Goal: Information Seeking & Learning: Check status

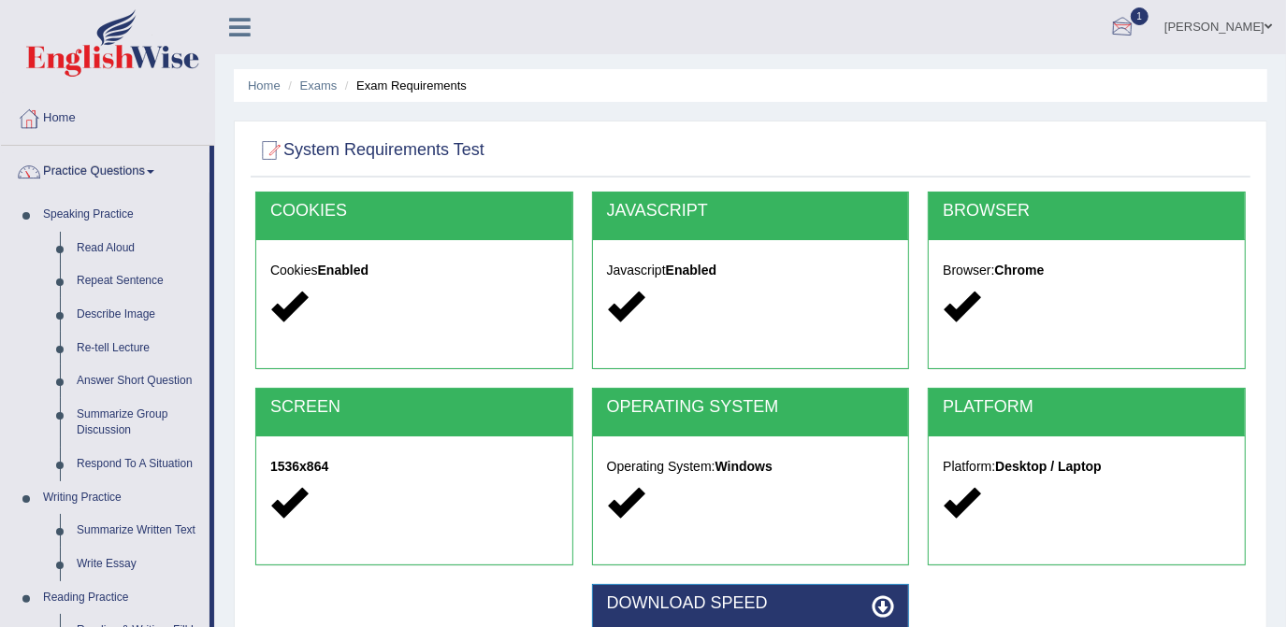
click at [1136, 34] on div at bounding box center [1122, 28] width 28 height 28
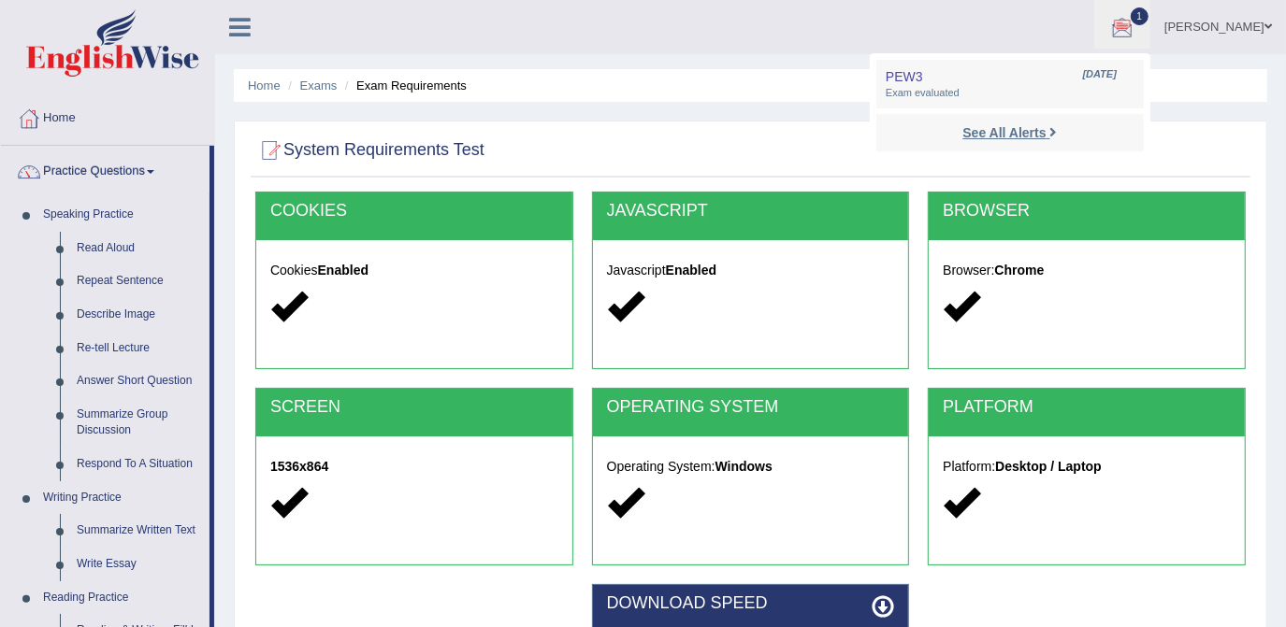
click at [1045, 134] on strong "See All Alerts" at bounding box center [1003, 132] width 83 height 15
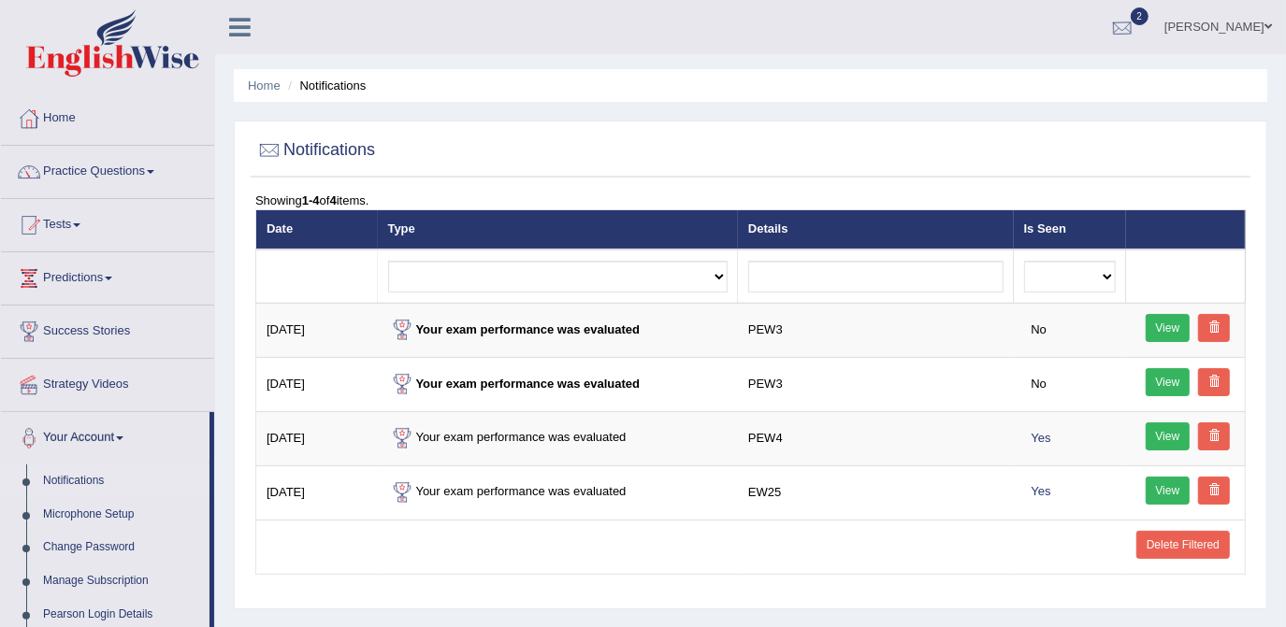
click at [1136, 25] on div at bounding box center [1122, 28] width 28 height 28
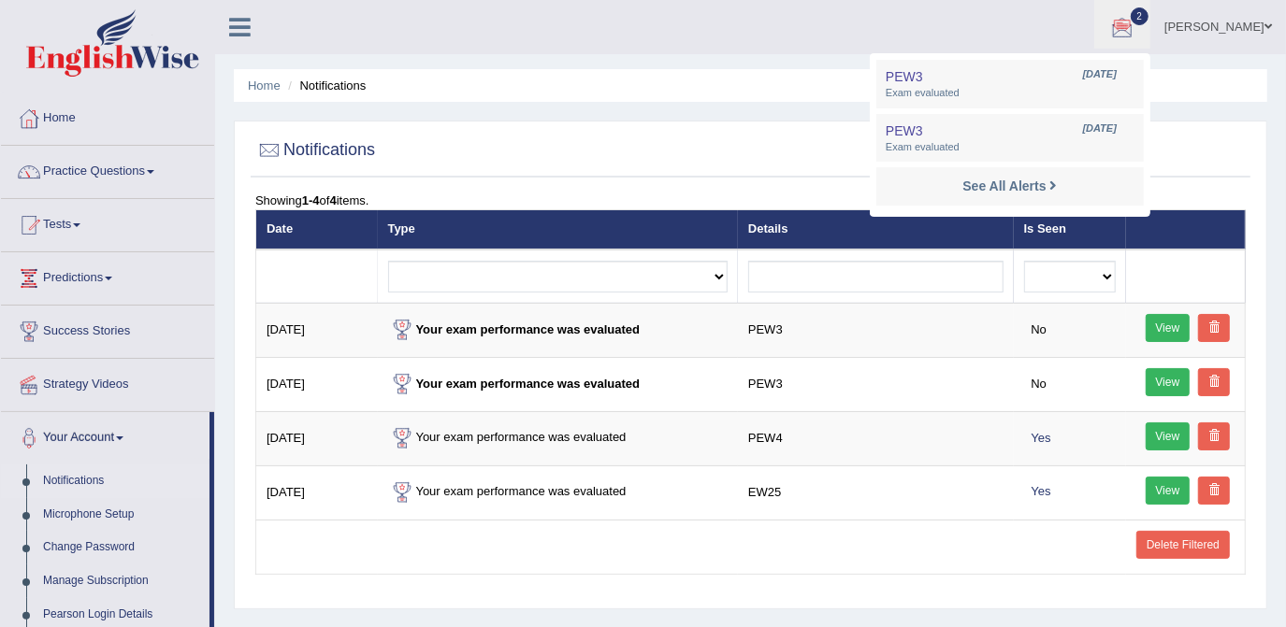
click at [690, 110] on div "Home Notifications Notifications Showing 1-4 of 4 items. Date Type Details Is S…" at bounding box center [750, 467] width 1071 height 935
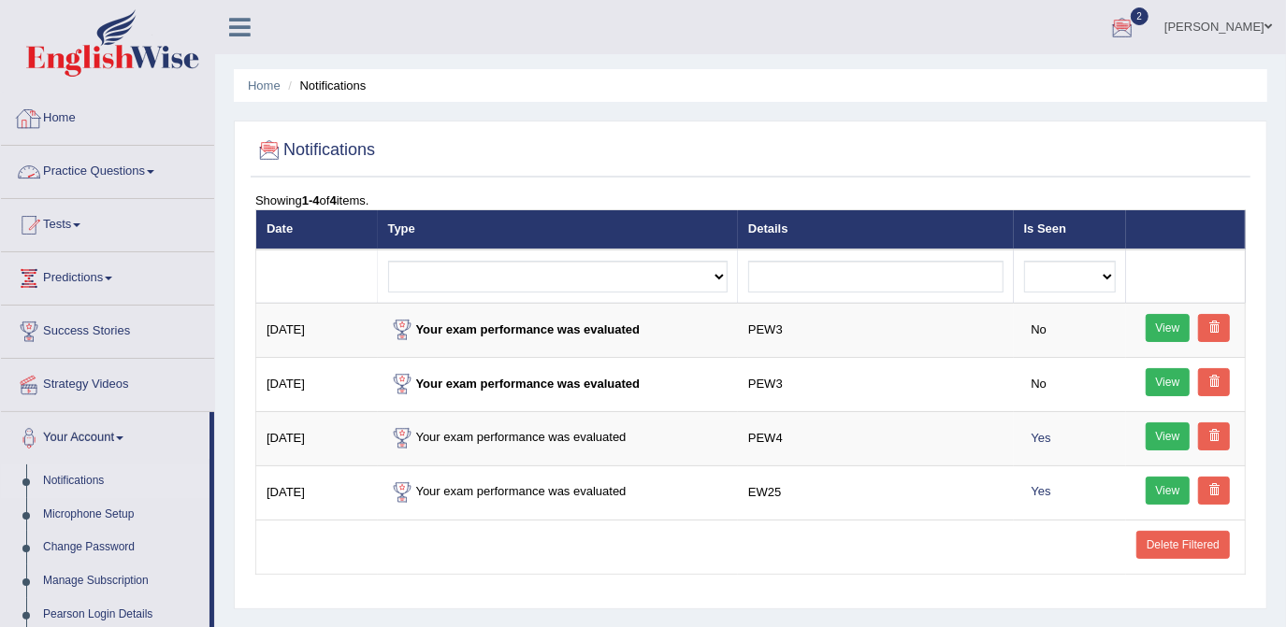
click at [102, 179] on link "Practice Questions" at bounding box center [107, 169] width 213 height 47
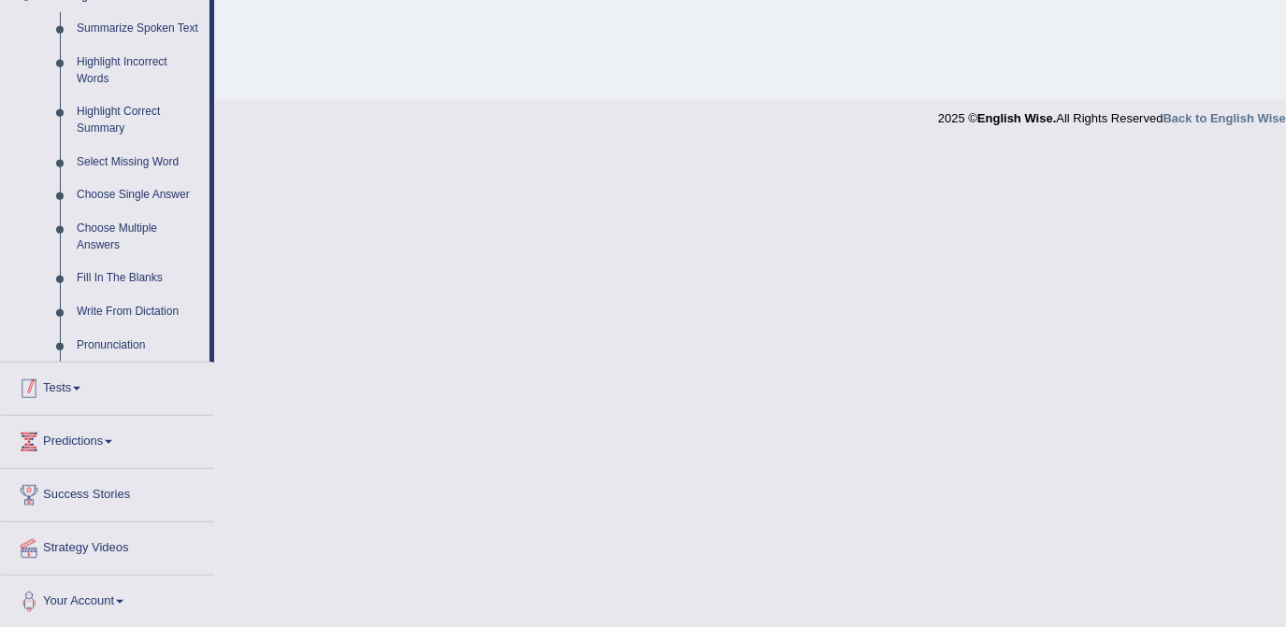
click at [67, 385] on link "Tests" at bounding box center [107, 386] width 213 height 47
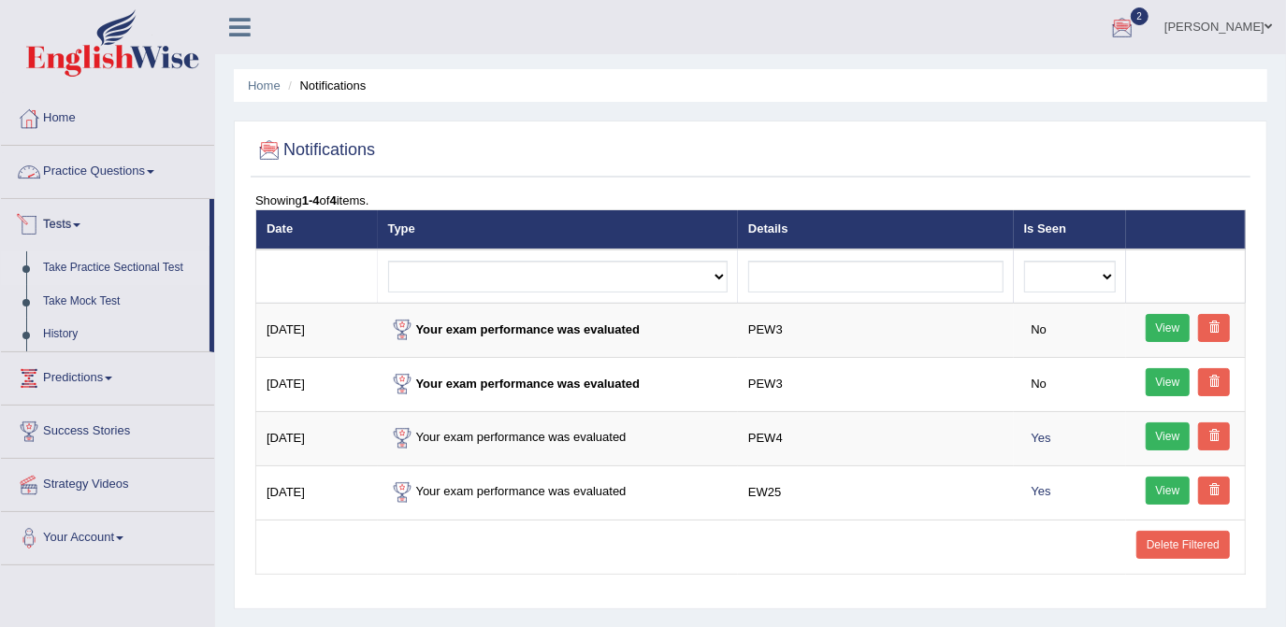
click at [135, 266] on link "Take Practice Sectional Test" at bounding box center [122, 269] width 175 height 34
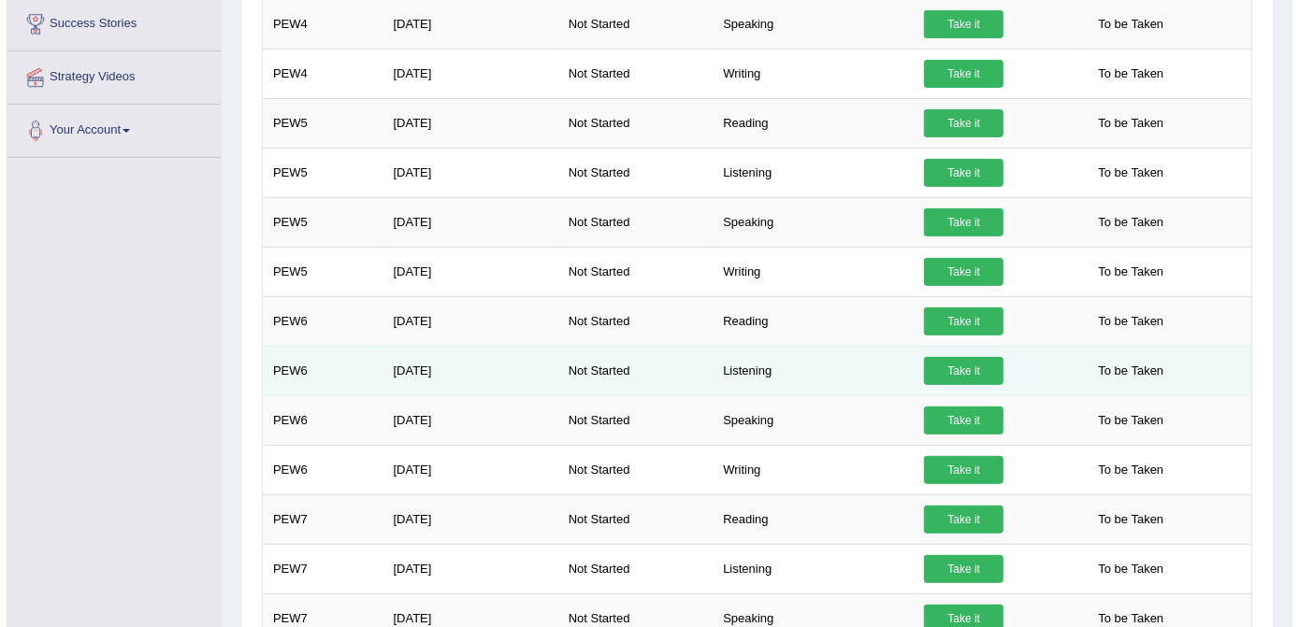
scroll to position [563, 0]
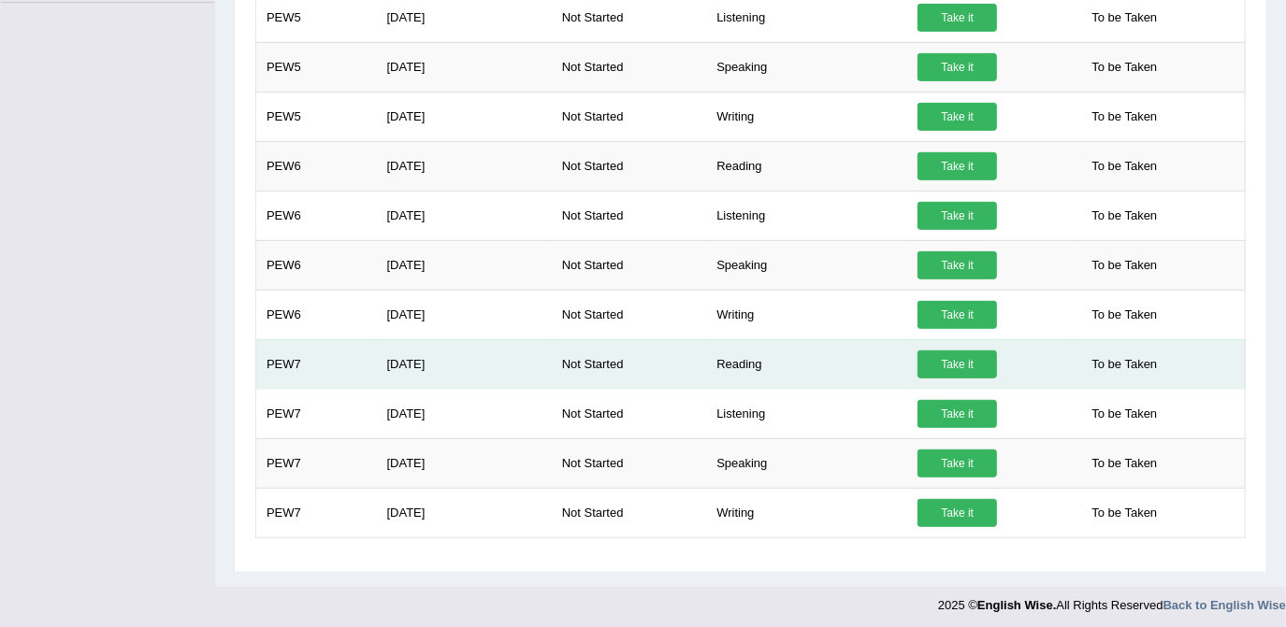
click at [965, 359] on link "Take it" at bounding box center [956, 365] width 79 height 28
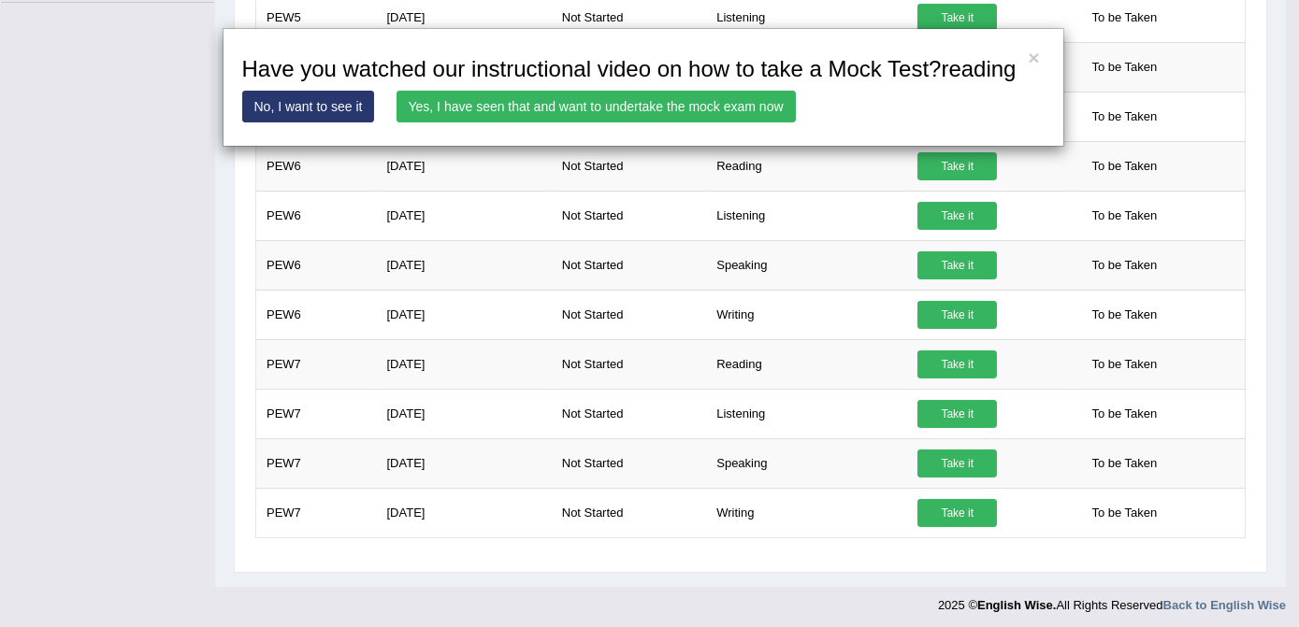
click at [482, 115] on link "Yes, I have seen that and want to undertake the mock exam now" at bounding box center [595, 107] width 399 height 32
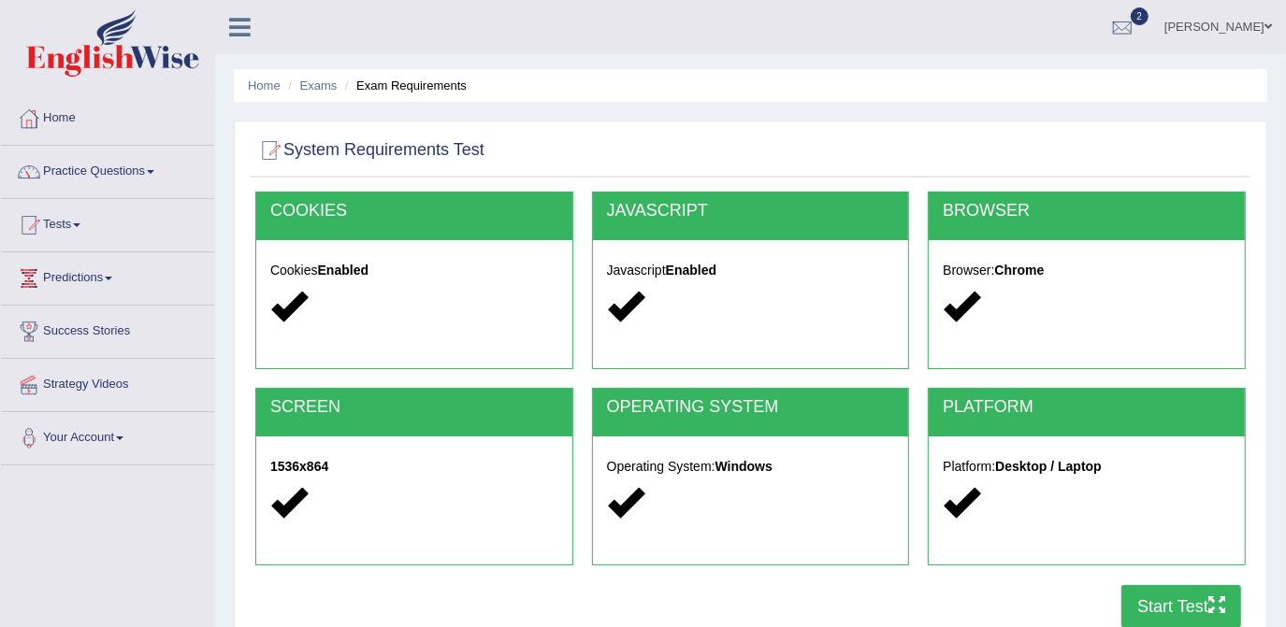
click at [1174, 611] on button "Start Test" at bounding box center [1181, 606] width 120 height 43
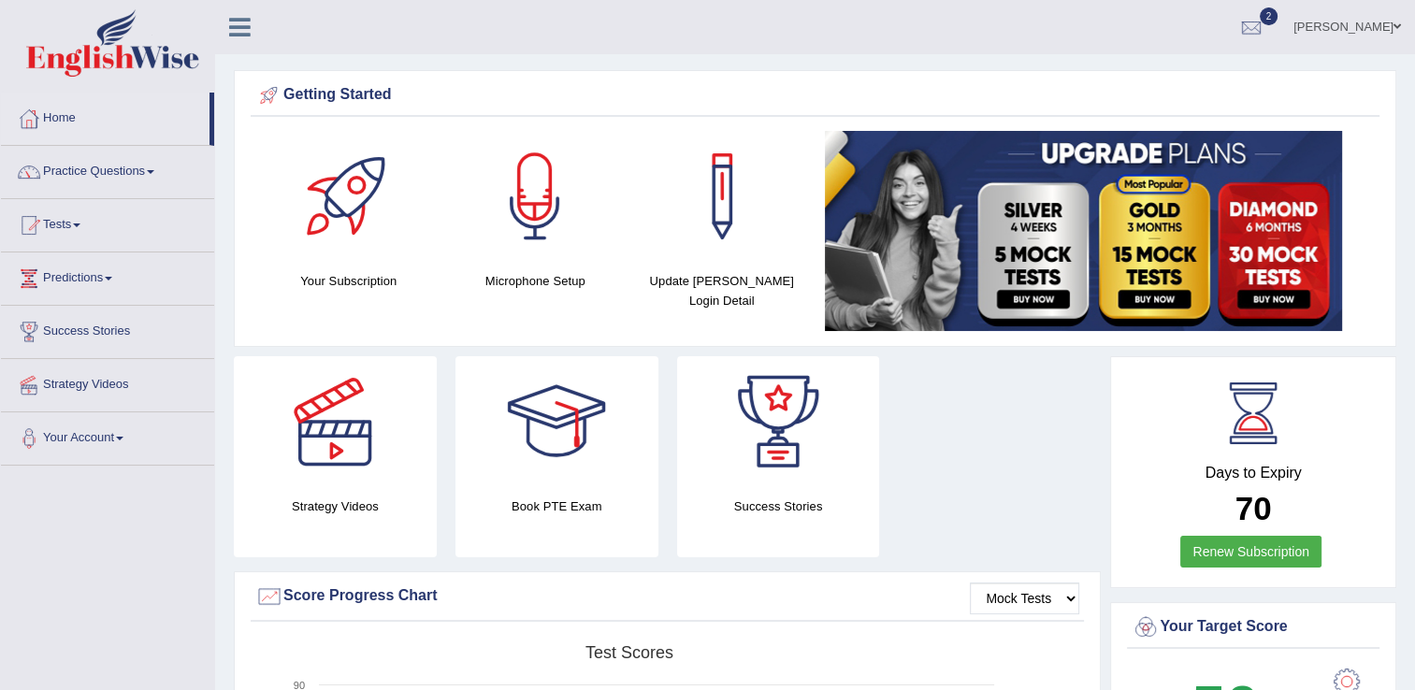
click at [1265, 11] on link "2" at bounding box center [1251, 24] width 56 height 49
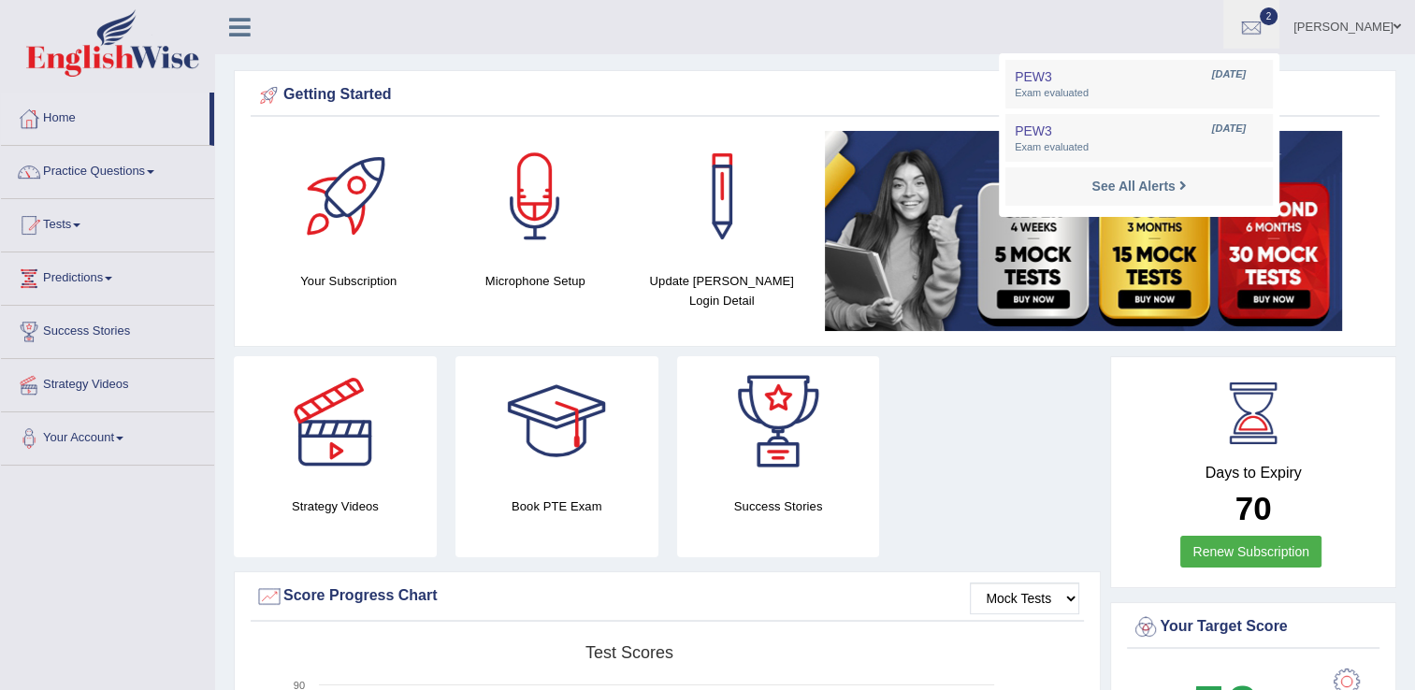
click at [921, 90] on div "Getting Started" at bounding box center [814, 95] width 1119 height 28
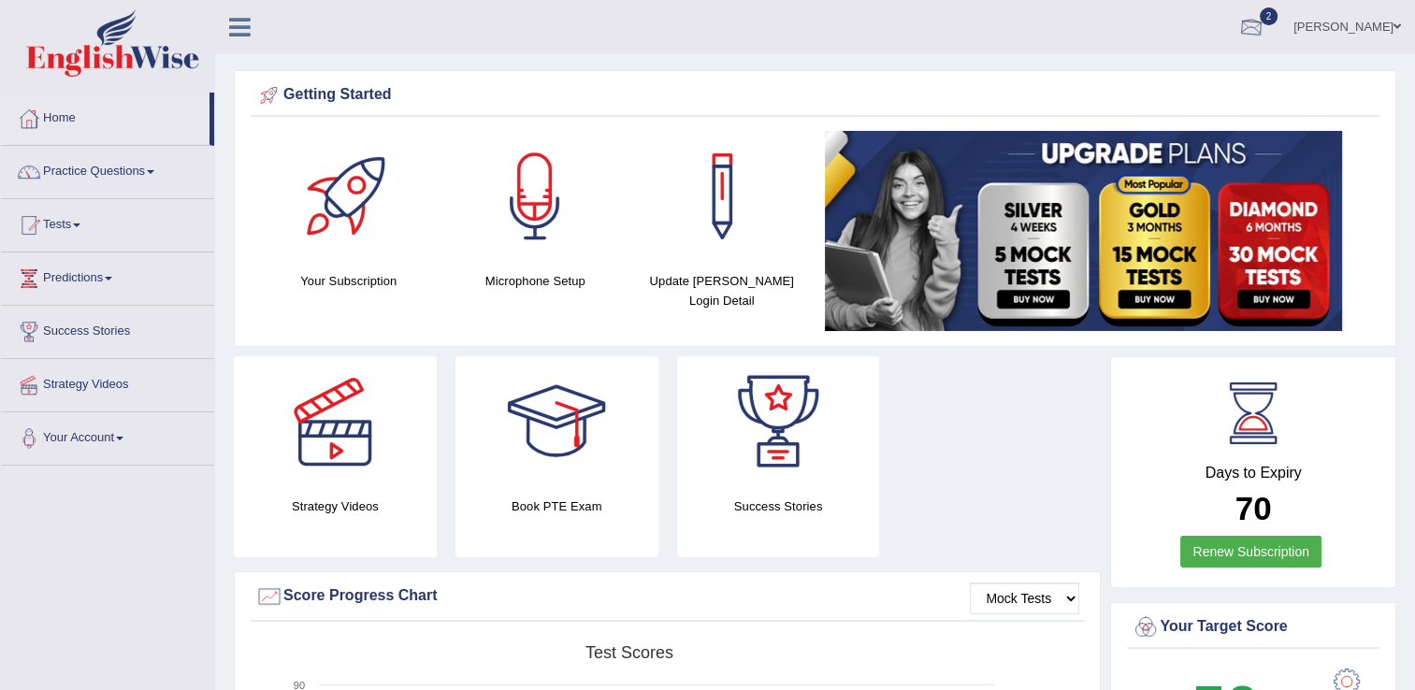
click at [1265, 24] on div at bounding box center [1251, 28] width 28 height 28
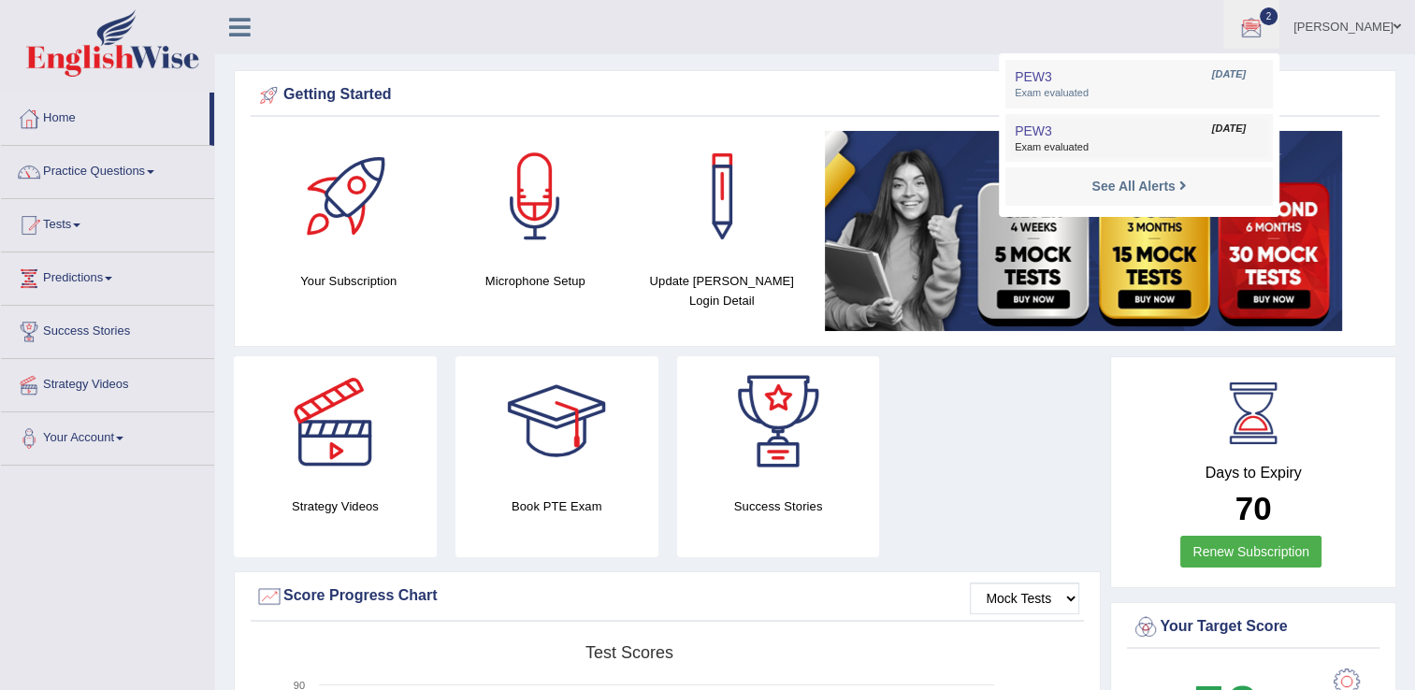
click at [1214, 143] on span "Exam evaluated" at bounding box center [1138, 147] width 249 height 15
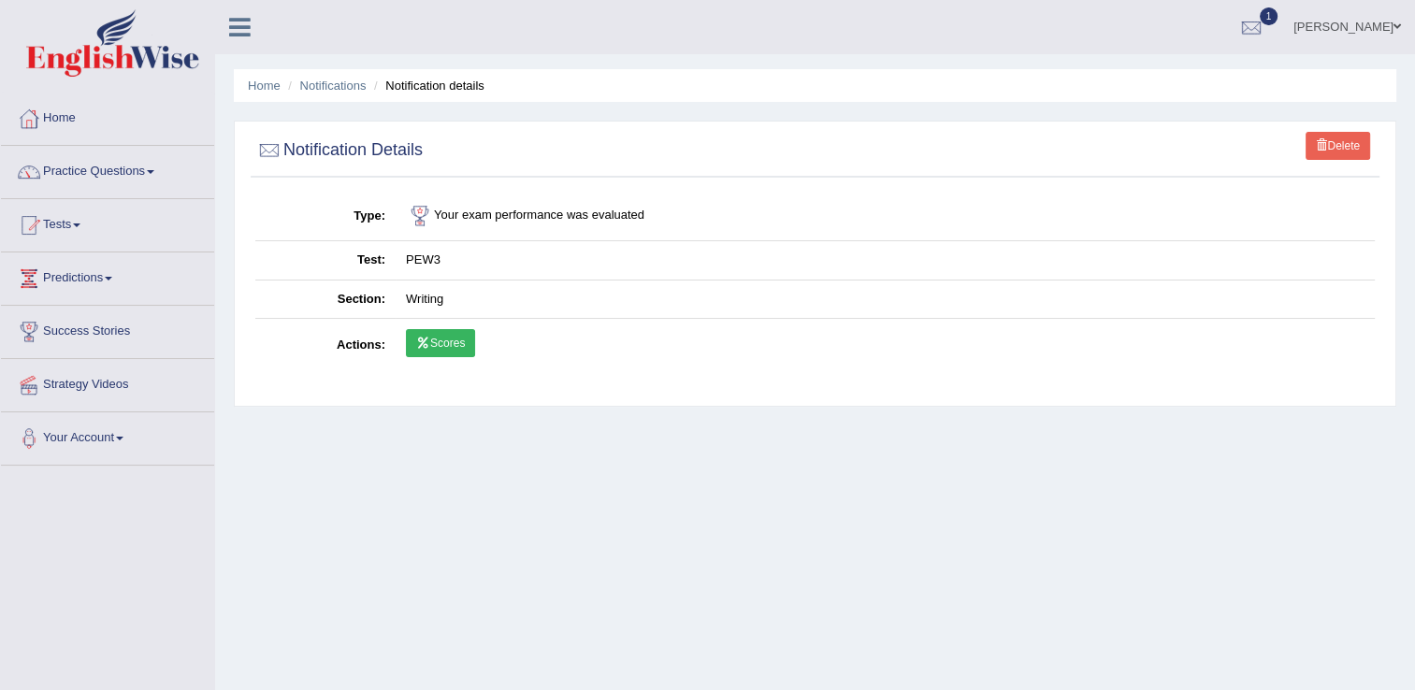
click at [442, 346] on link "Scores" at bounding box center [440, 343] width 69 height 28
click at [436, 337] on link "Scores" at bounding box center [440, 343] width 69 height 28
click at [60, 223] on link "Tests" at bounding box center [107, 222] width 213 height 47
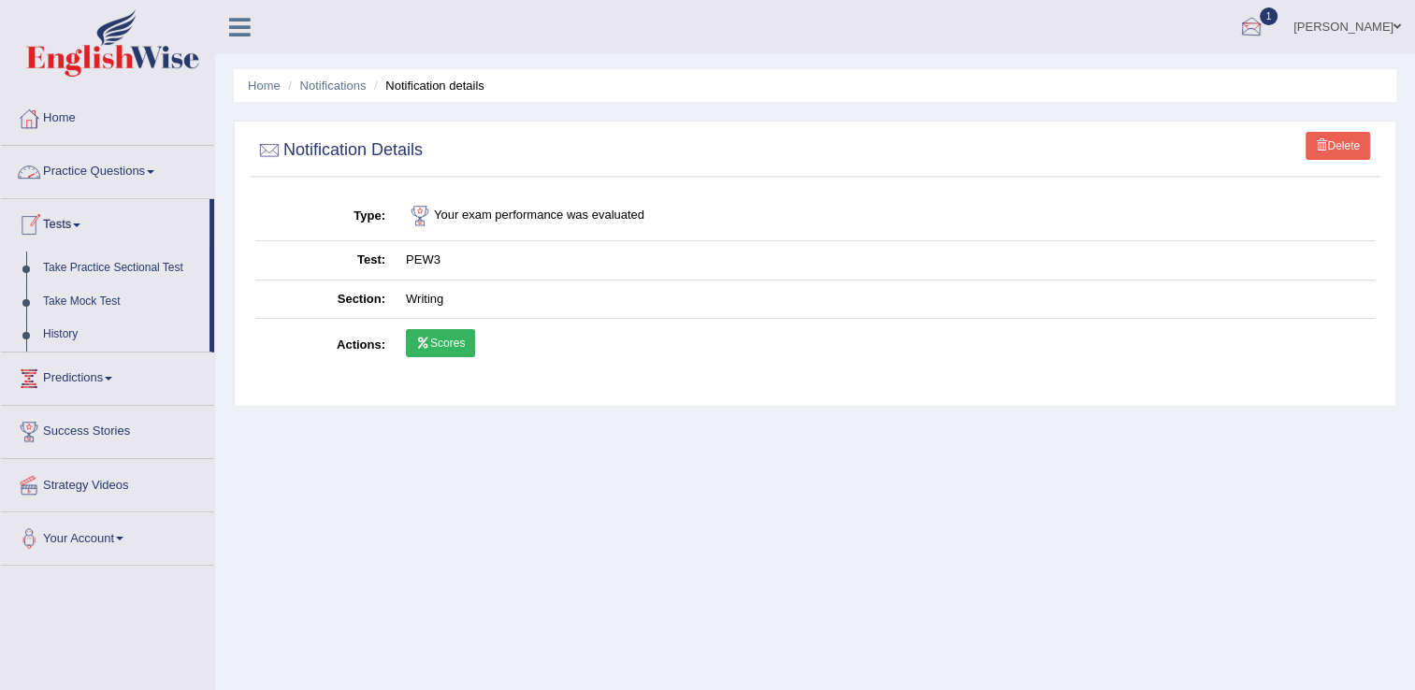
click at [1265, 24] on div at bounding box center [1251, 28] width 28 height 28
click at [1235, 81] on link "PEW3 [DATE] Exam evaluated" at bounding box center [1139, 84] width 258 height 39
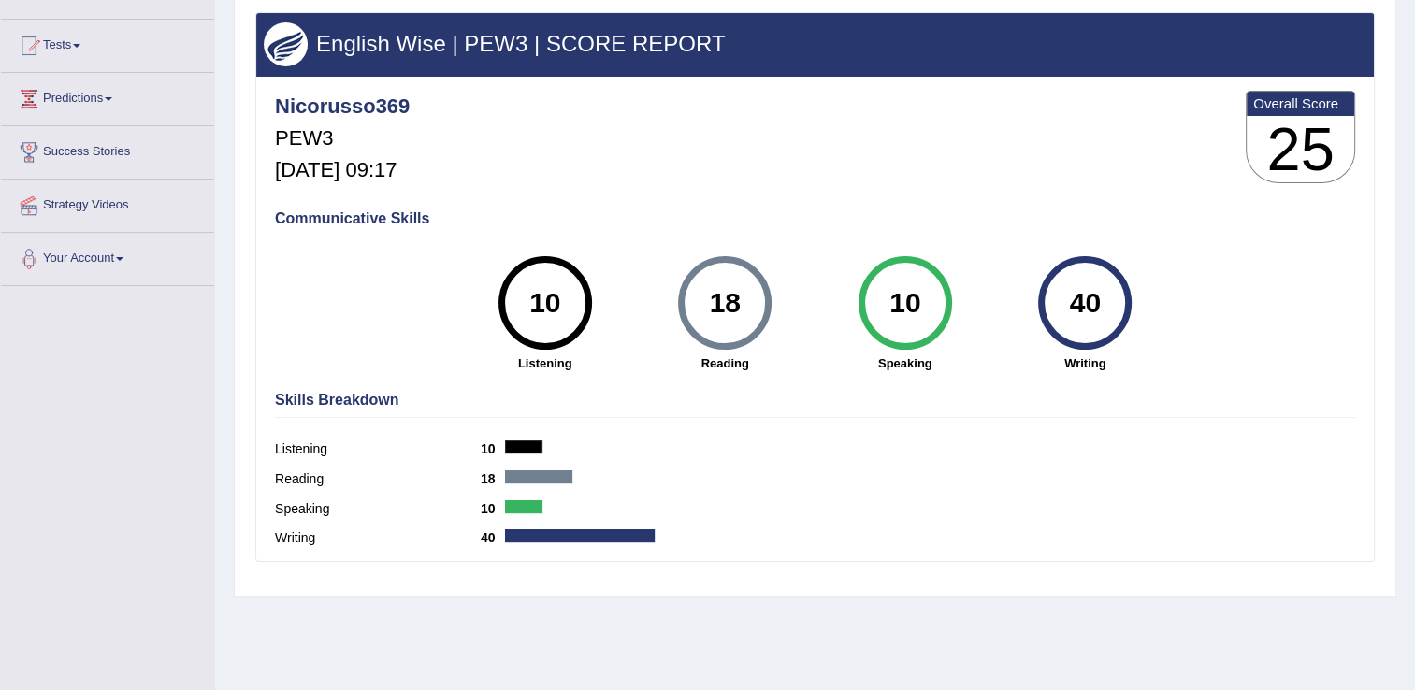
scroll to position [187, 0]
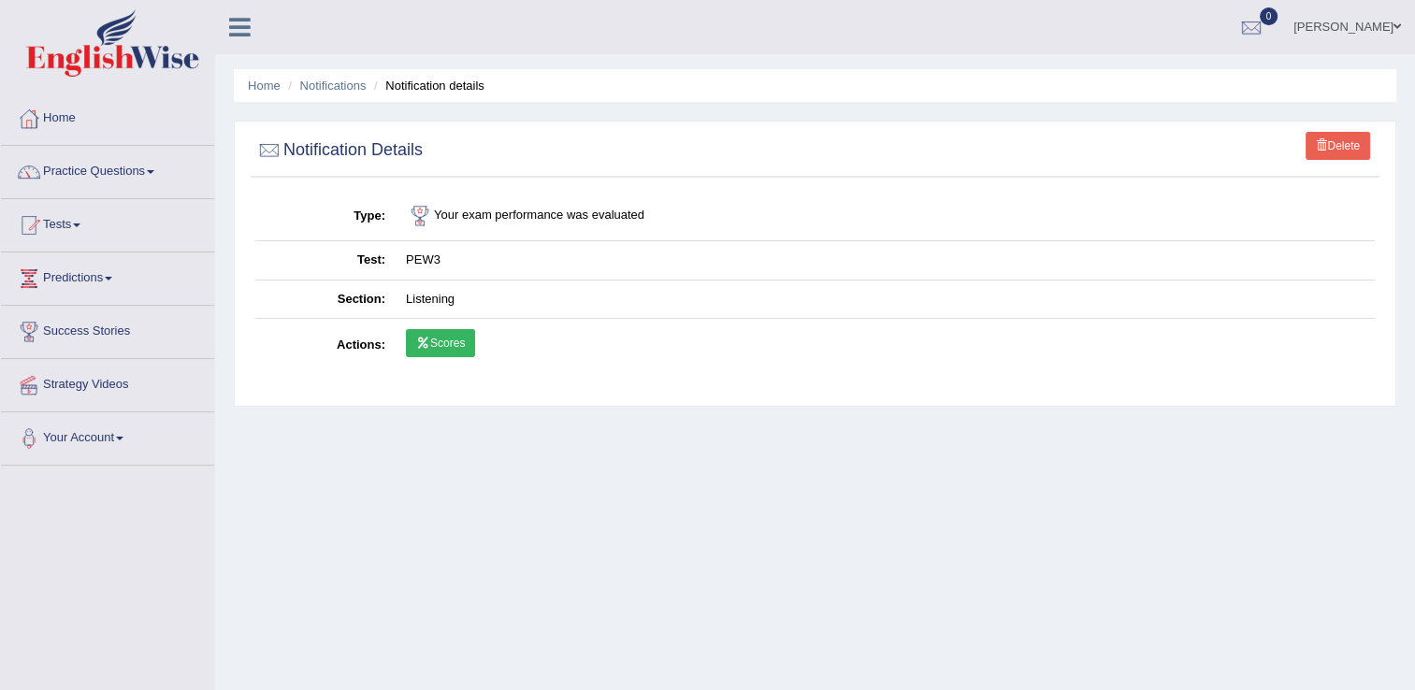
click at [449, 338] on link "Scores" at bounding box center [440, 343] width 69 height 28
click at [1265, 29] on div at bounding box center [1251, 28] width 28 height 28
click at [1230, 79] on div "See All Alerts" at bounding box center [1138, 79] width 249 height 20
click at [1265, 30] on div at bounding box center [1251, 28] width 28 height 28
click at [1147, 87] on link "See All Alerts" at bounding box center [1138, 78] width 104 height 21
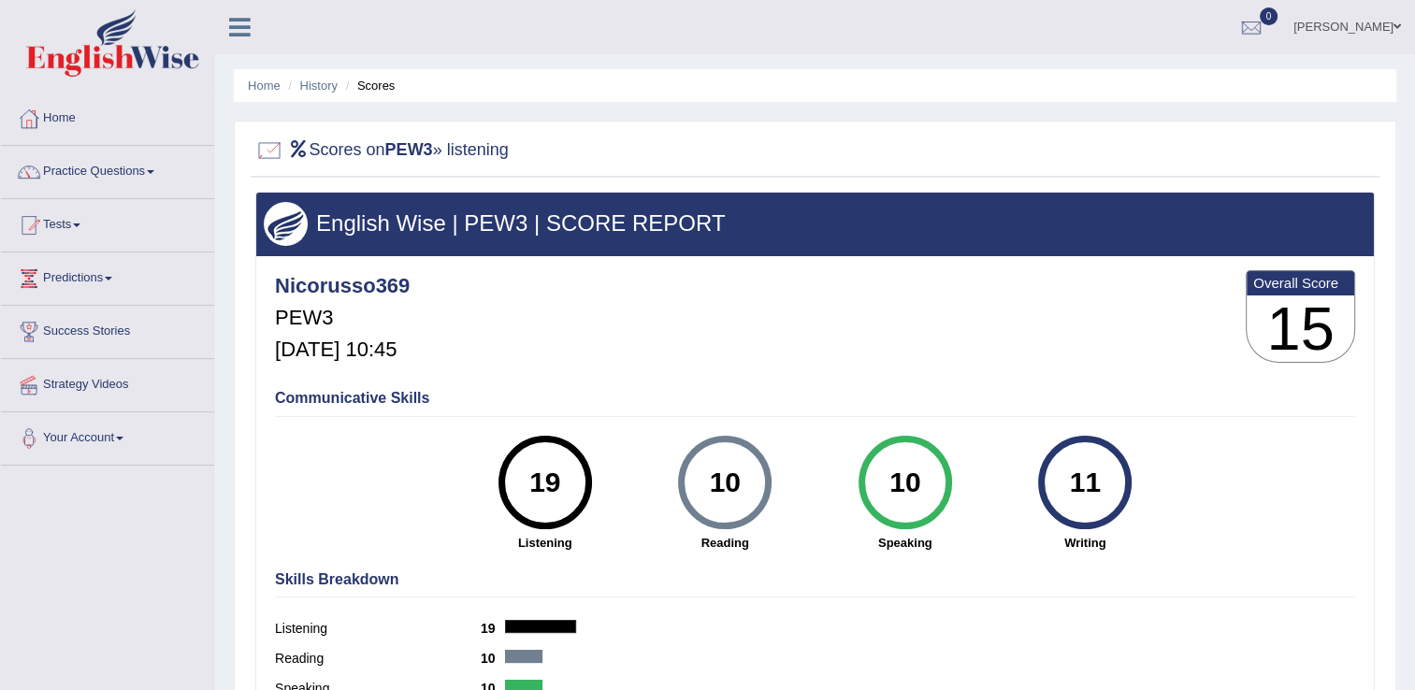
click at [274, 148] on div at bounding box center [269, 151] width 28 height 28
click at [67, 228] on link "Tests" at bounding box center [107, 222] width 213 height 47
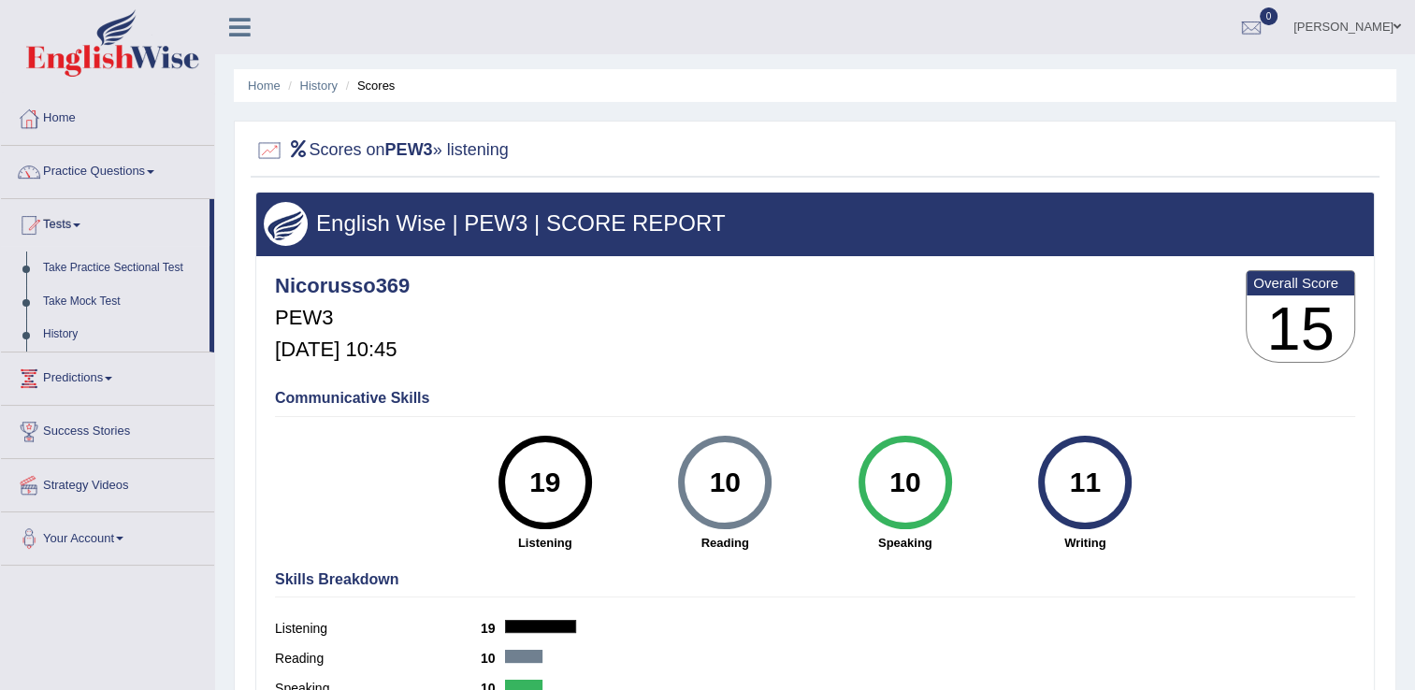
click at [67, 228] on link "Tests" at bounding box center [105, 222] width 209 height 47
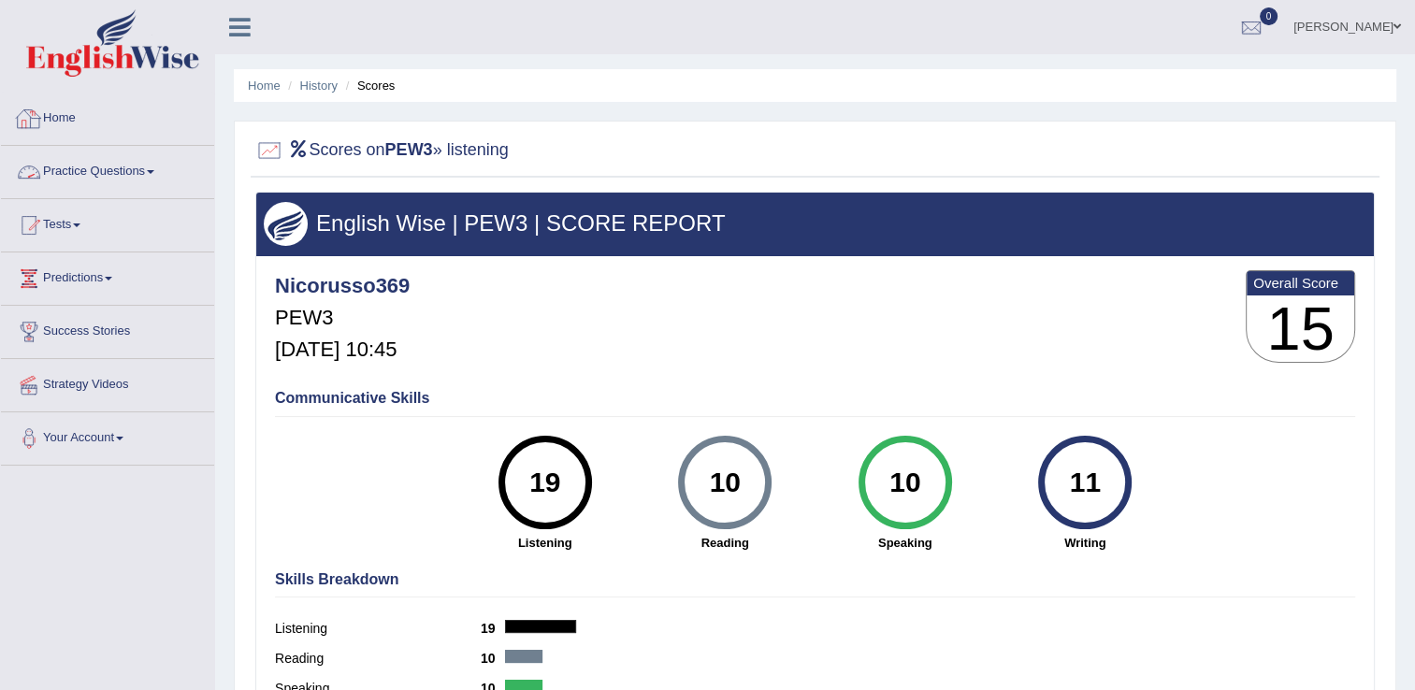
click at [143, 180] on link "Practice Questions" at bounding box center [107, 169] width 213 height 47
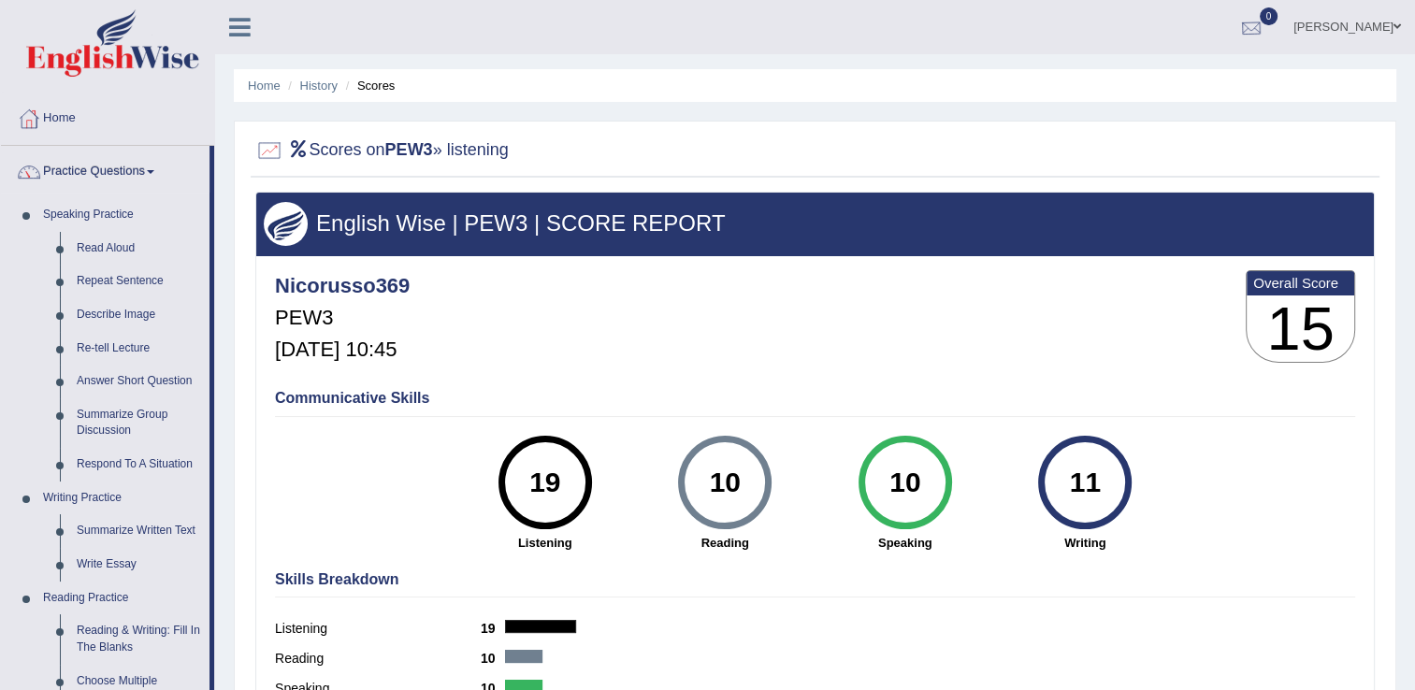
click at [1265, 25] on div at bounding box center [1251, 28] width 28 height 28
click at [1230, 84] on div "See All Alerts" at bounding box center [1138, 79] width 249 height 20
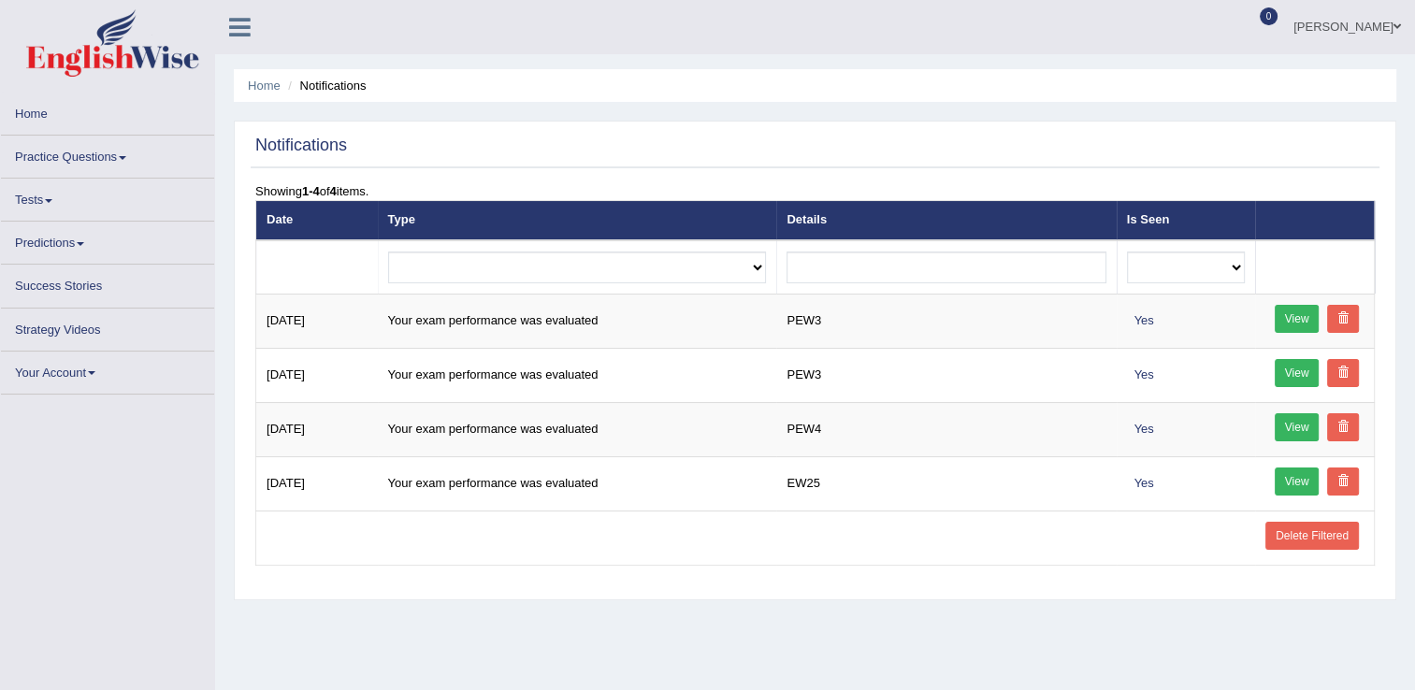
click at [75, 151] on link "Practice Questions" at bounding box center [107, 154] width 213 height 36
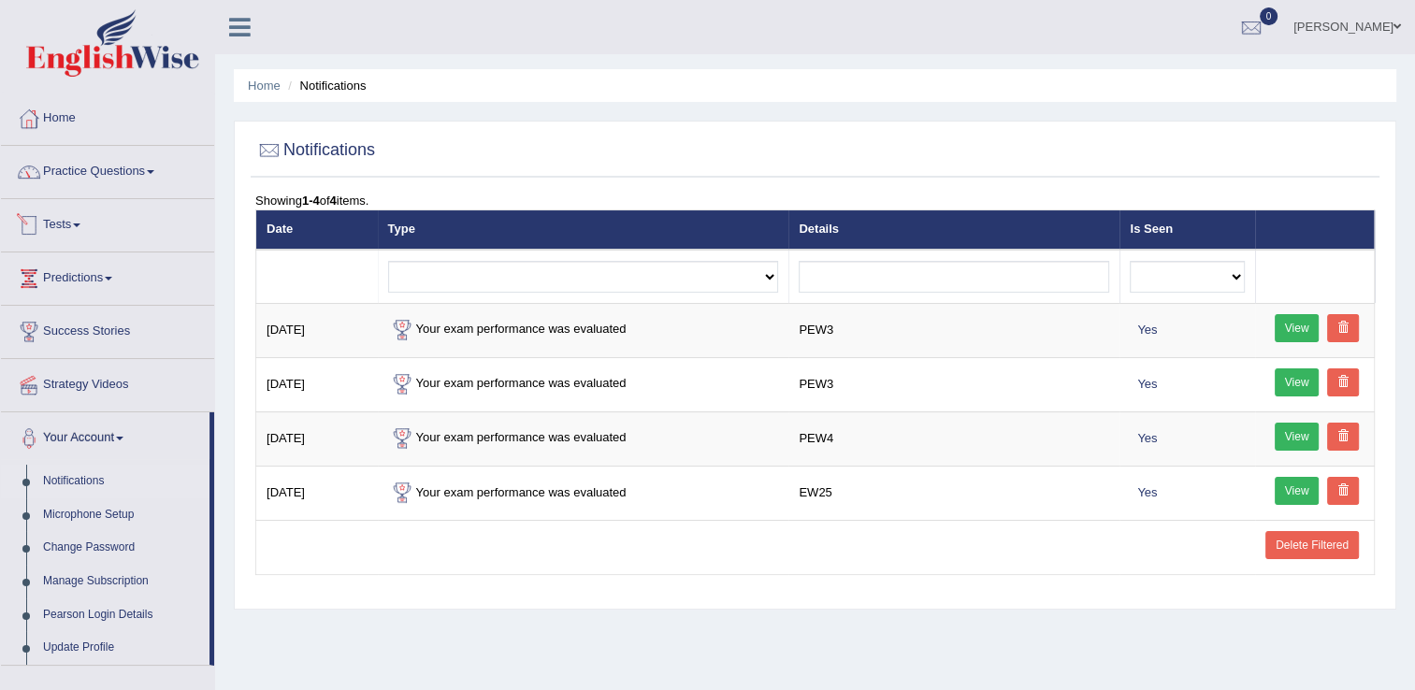
click at [108, 167] on link "Practice Questions" at bounding box center [107, 169] width 213 height 47
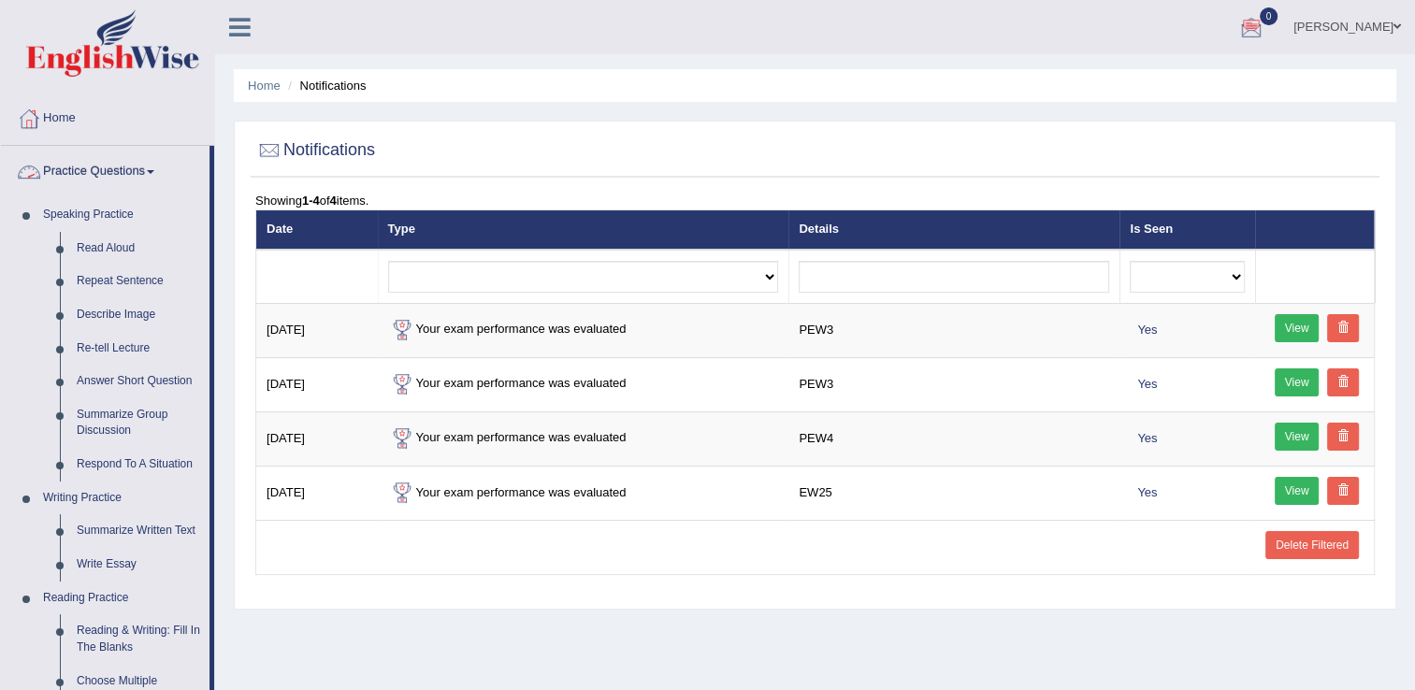
click at [93, 173] on link "Practice Questions" at bounding box center [105, 169] width 209 height 47
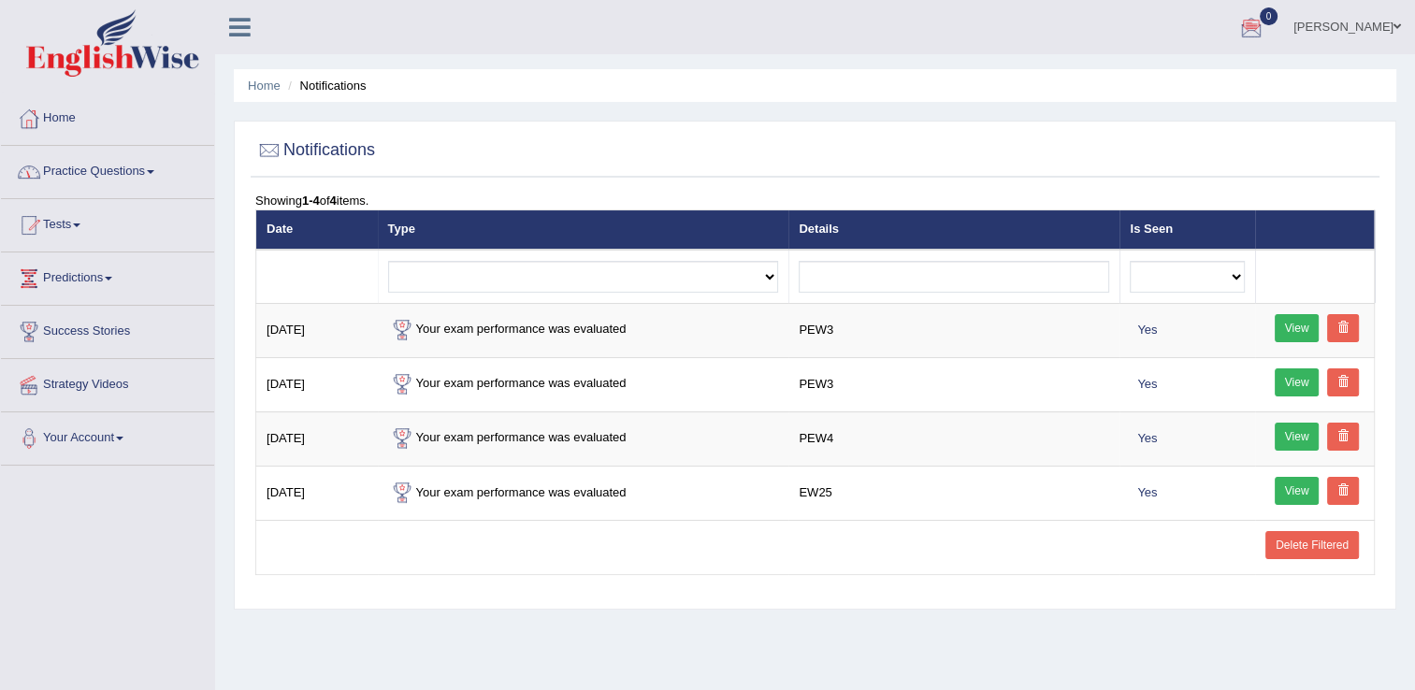
click at [79, 168] on link "Practice Questions" at bounding box center [107, 169] width 213 height 47
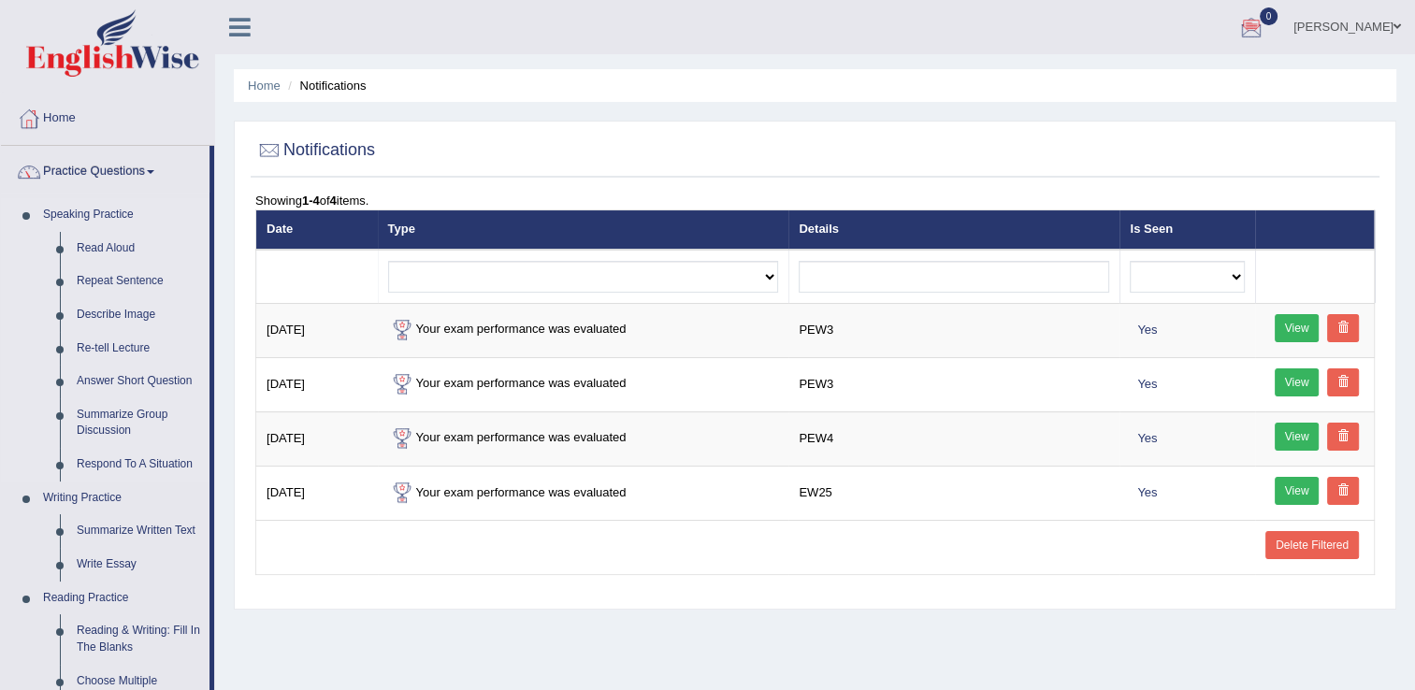
click at [94, 219] on link "Speaking Practice" at bounding box center [122, 215] width 175 height 34
click at [1264, 22] on div at bounding box center [1251, 28] width 28 height 28
click at [1187, 79] on icon at bounding box center [1182, 78] width 7 height 14
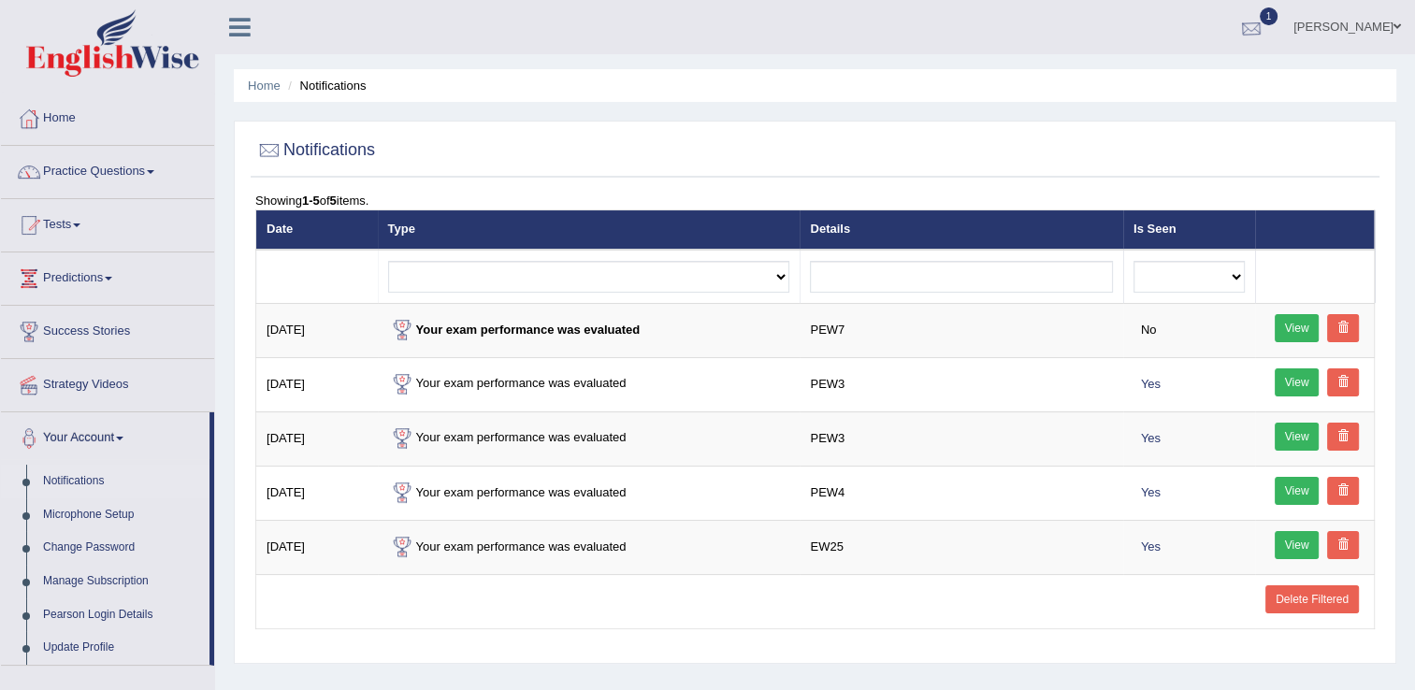
click at [1265, 26] on div at bounding box center [1251, 28] width 28 height 28
click at [1075, 90] on span "Exam evaluated" at bounding box center [1138, 93] width 249 height 15
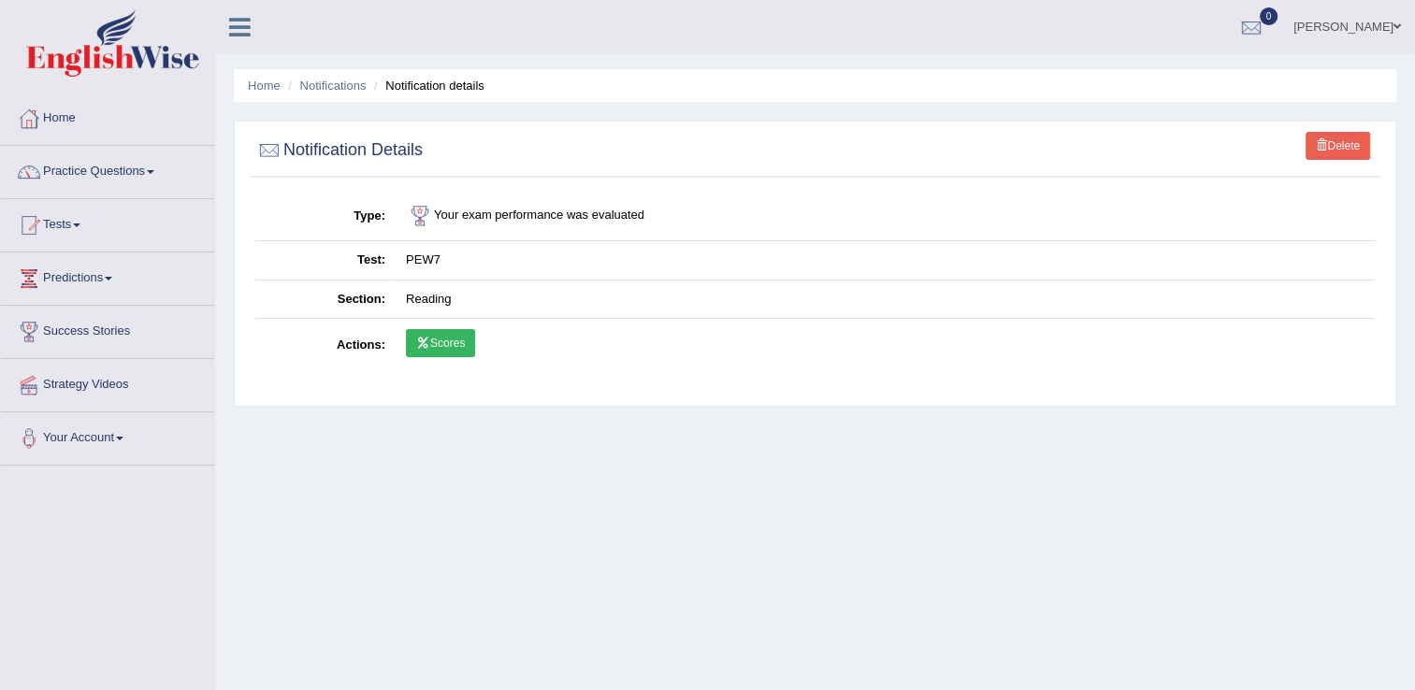
click at [439, 349] on link "Scores" at bounding box center [440, 343] width 69 height 28
click at [120, 170] on link "Practice Questions" at bounding box center [107, 169] width 213 height 47
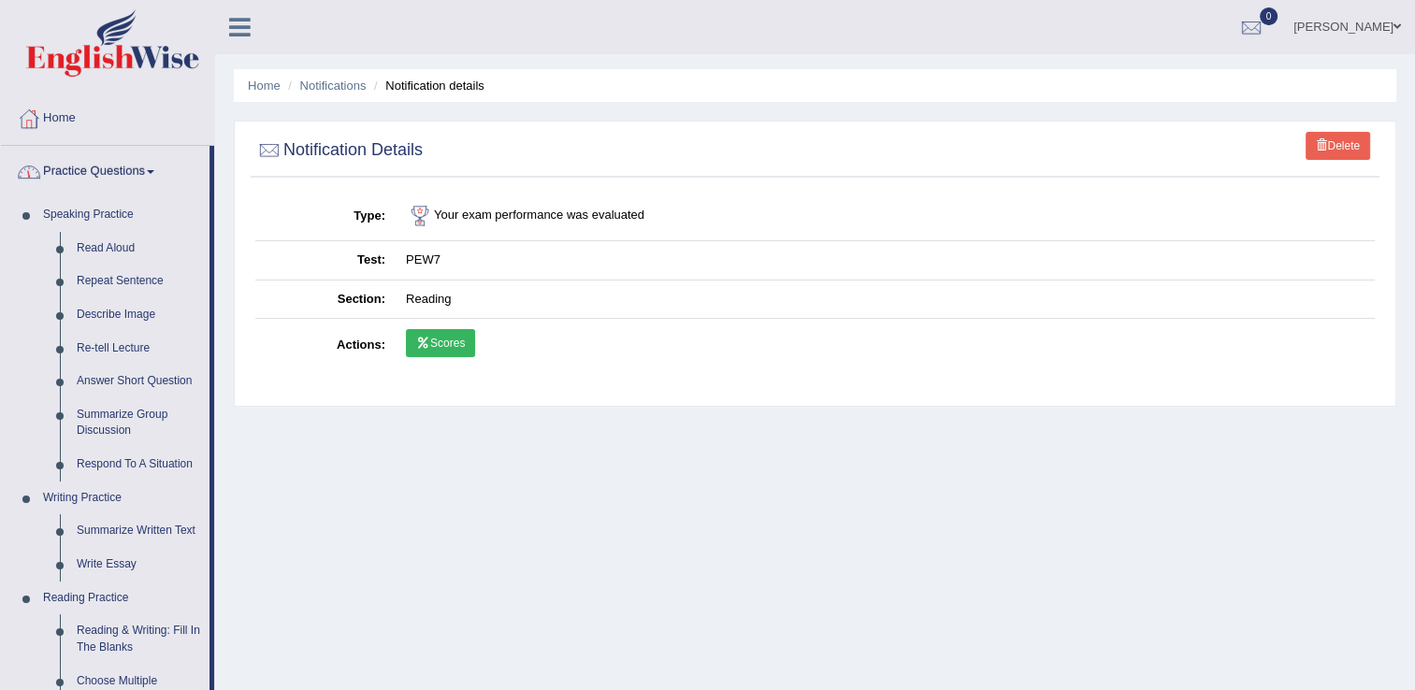
click at [154, 173] on span at bounding box center [150, 172] width 7 height 4
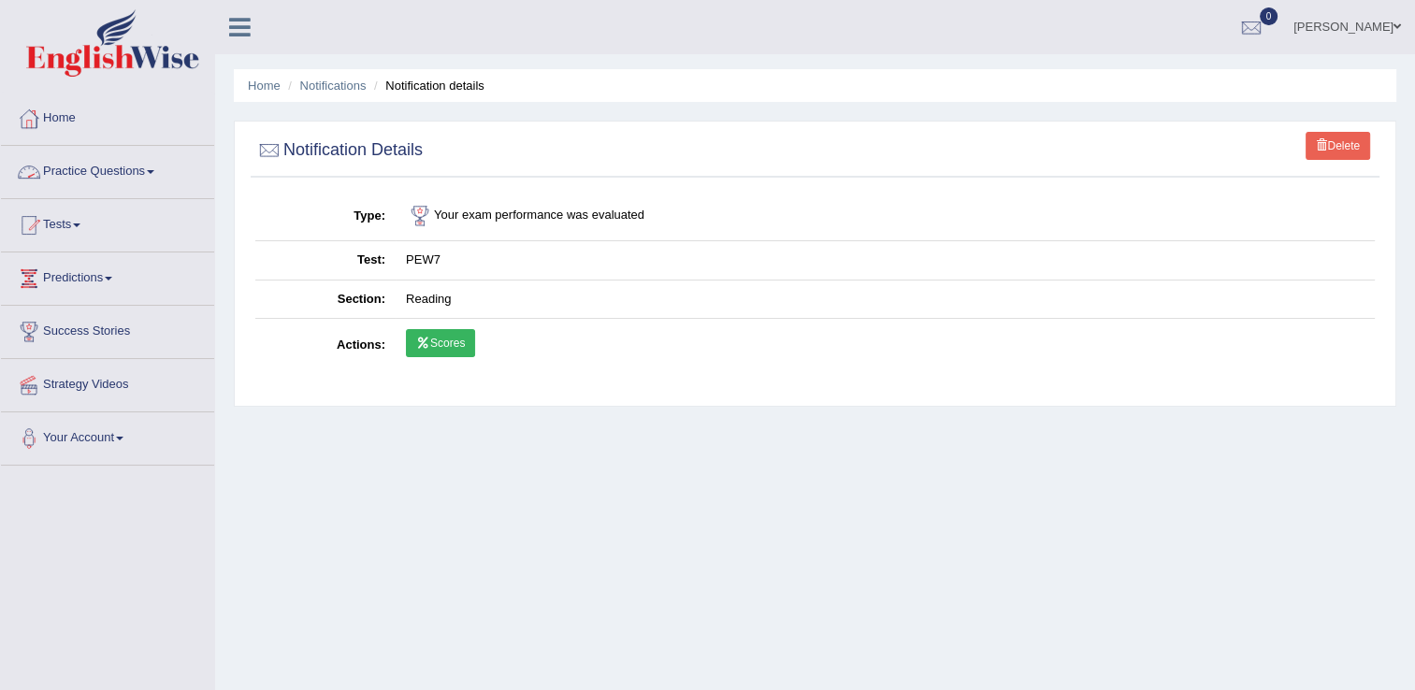
click at [154, 173] on span at bounding box center [150, 172] width 7 height 4
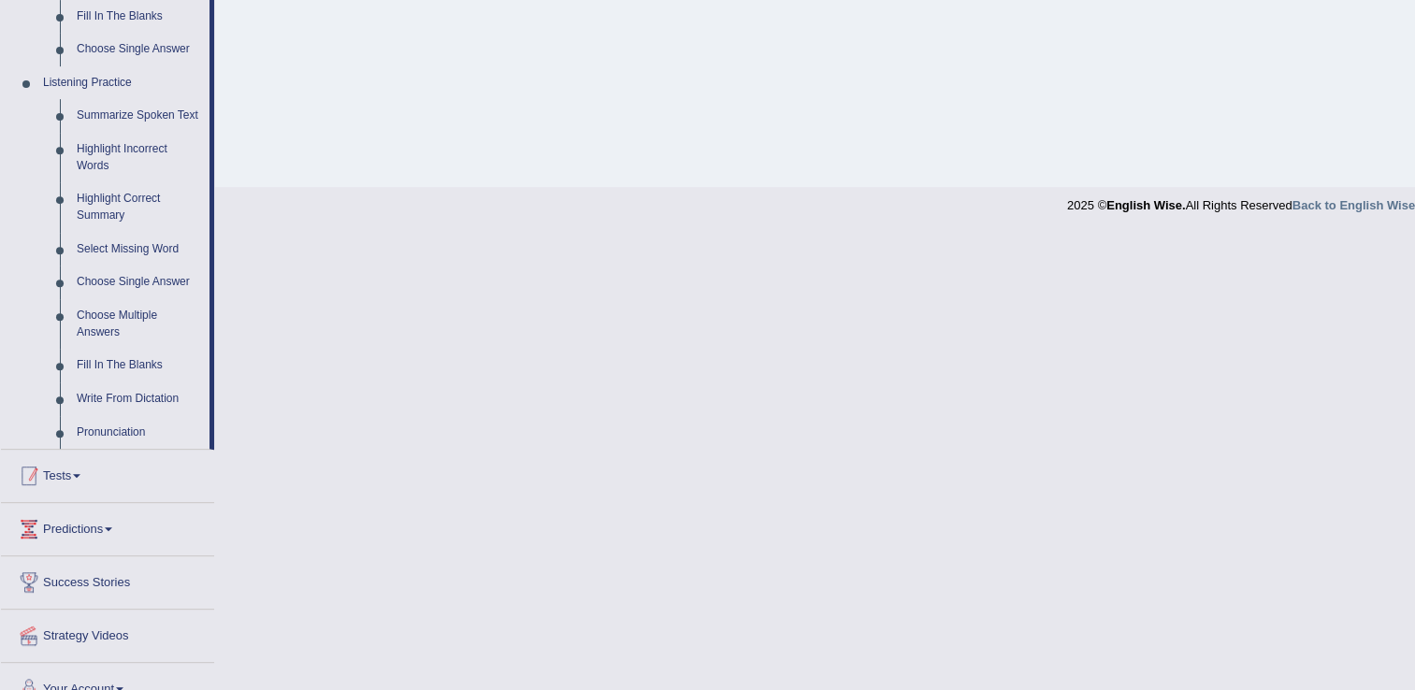
click at [63, 475] on link "Tests" at bounding box center [107, 473] width 213 height 47
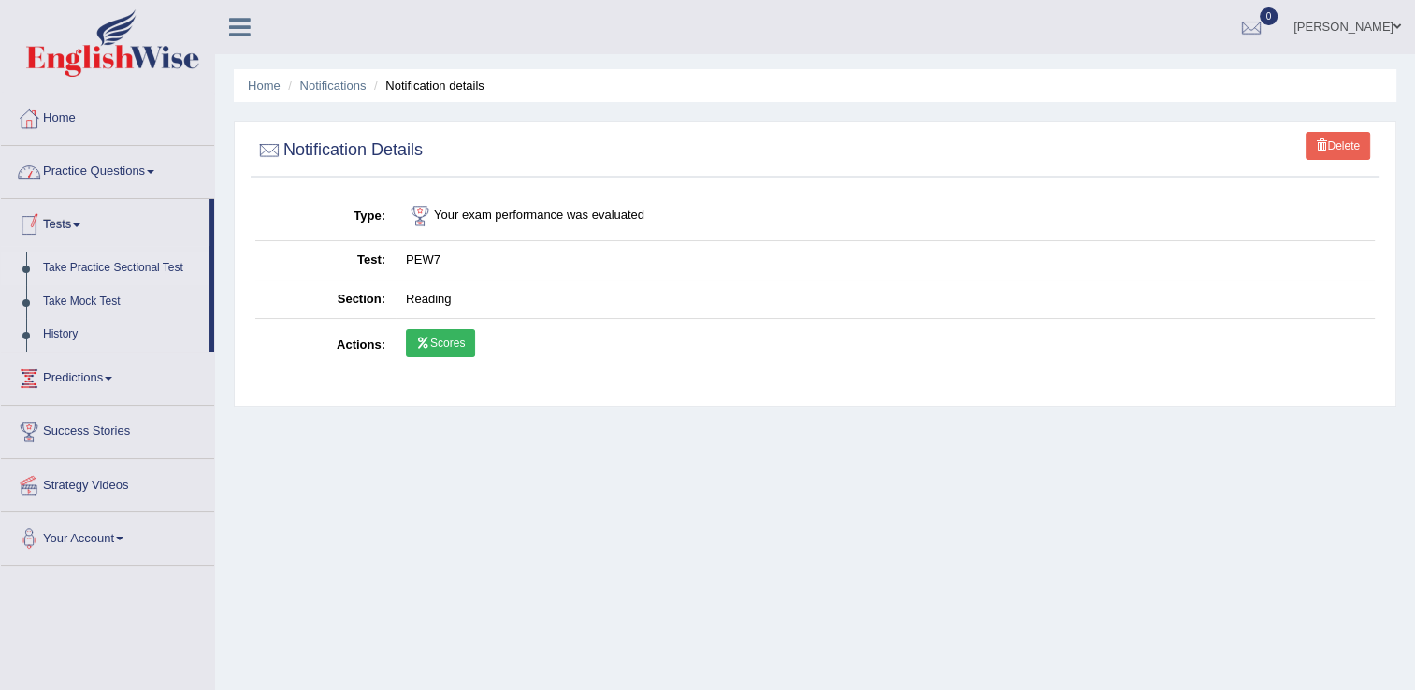
click at [134, 256] on link "Take Practice Sectional Test" at bounding box center [122, 269] width 175 height 34
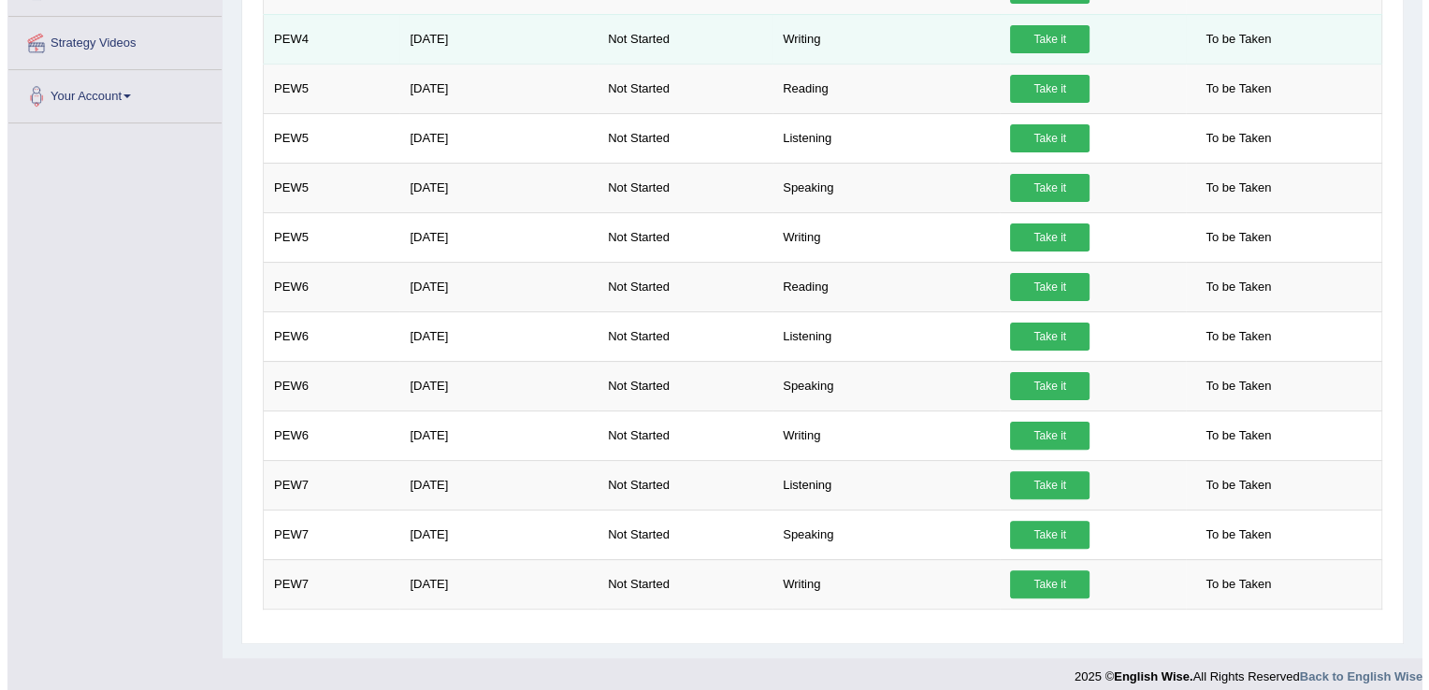
scroll to position [453, 0]
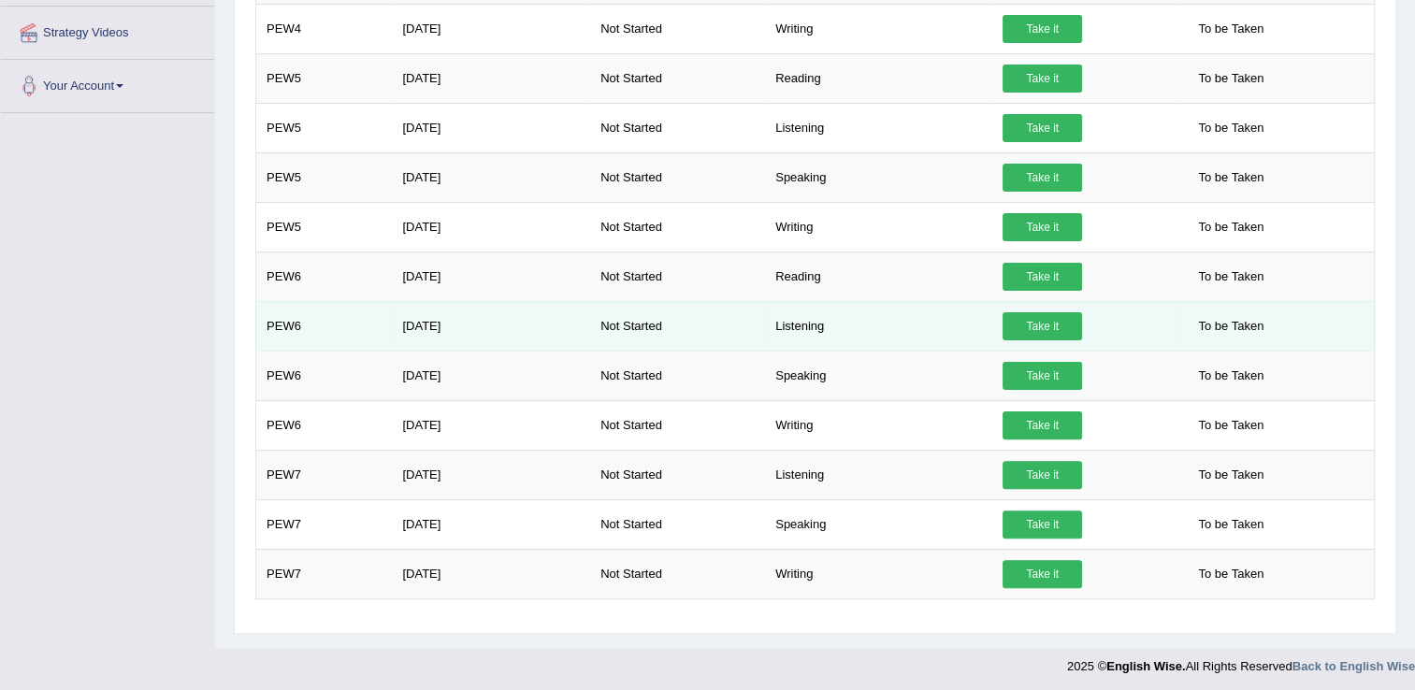
click at [1036, 320] on link "Take it" at bounding box center [1041, 326] width 79 height 28
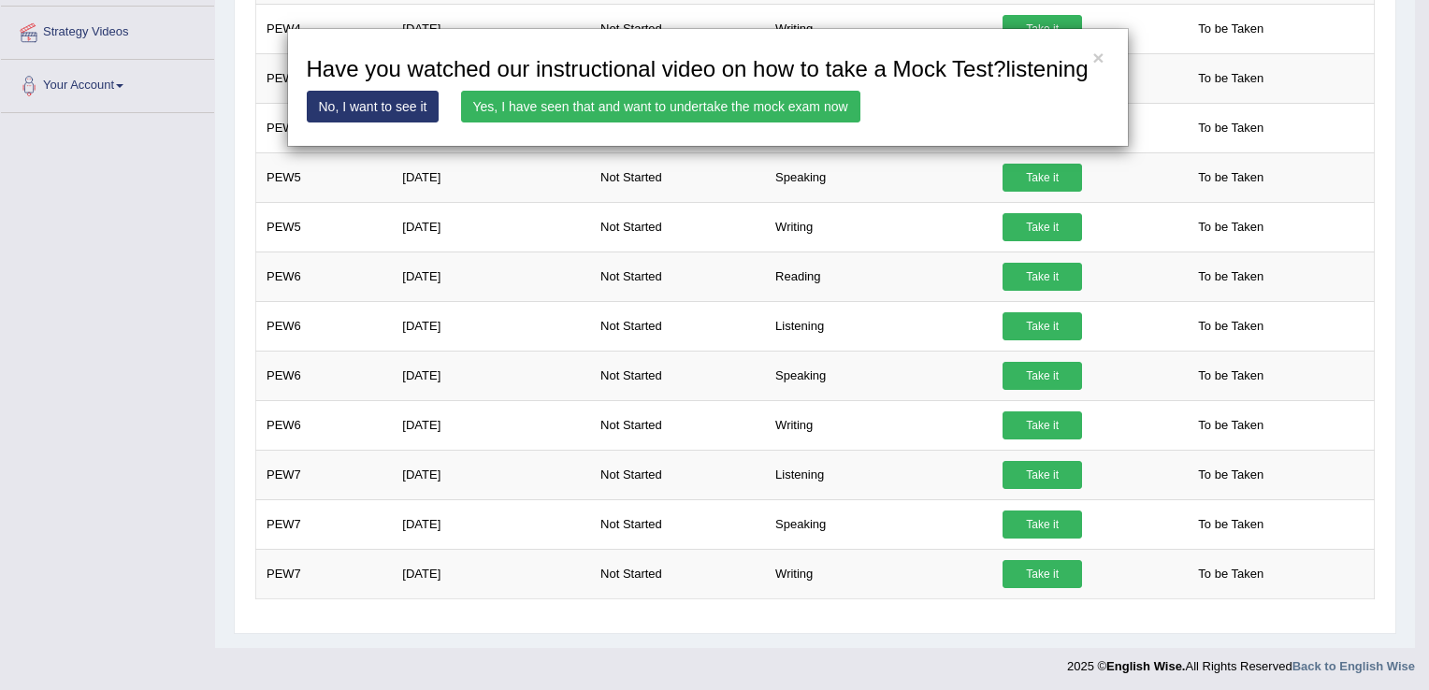
click at [543, 99] on link "Yes, I have seen that and want to undertake the mock exam now" at bounding box center [660, 107] width 399 height 32
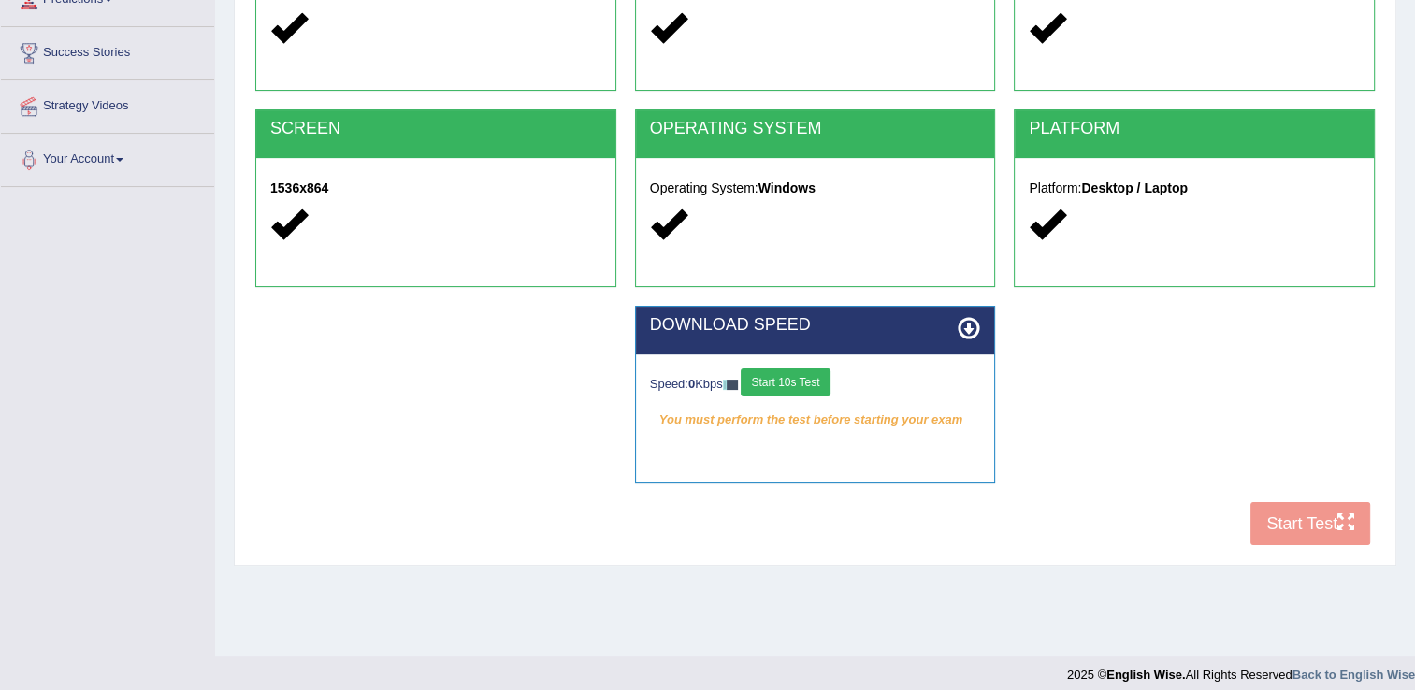
scroll to position [281, 0]
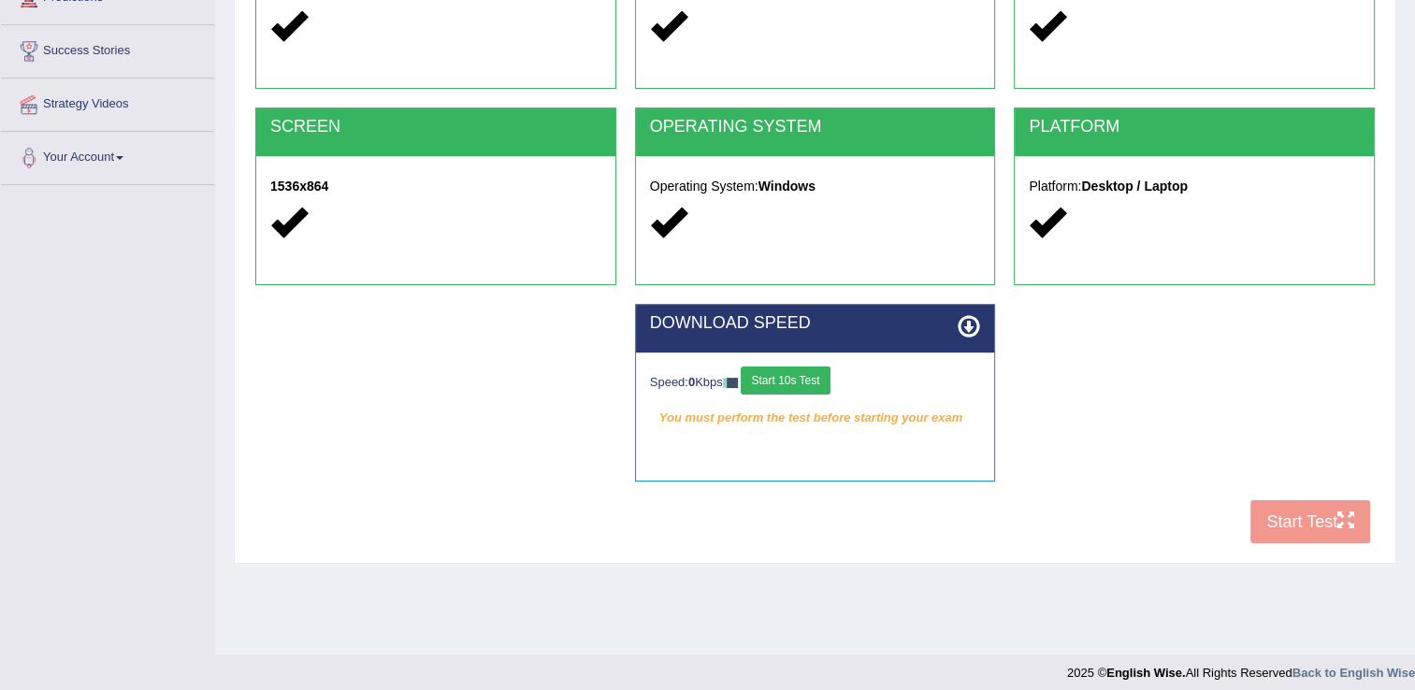
click at [820, 389] on button "Start 10s Test" at bounding box center [785, 381] width 89 height 28
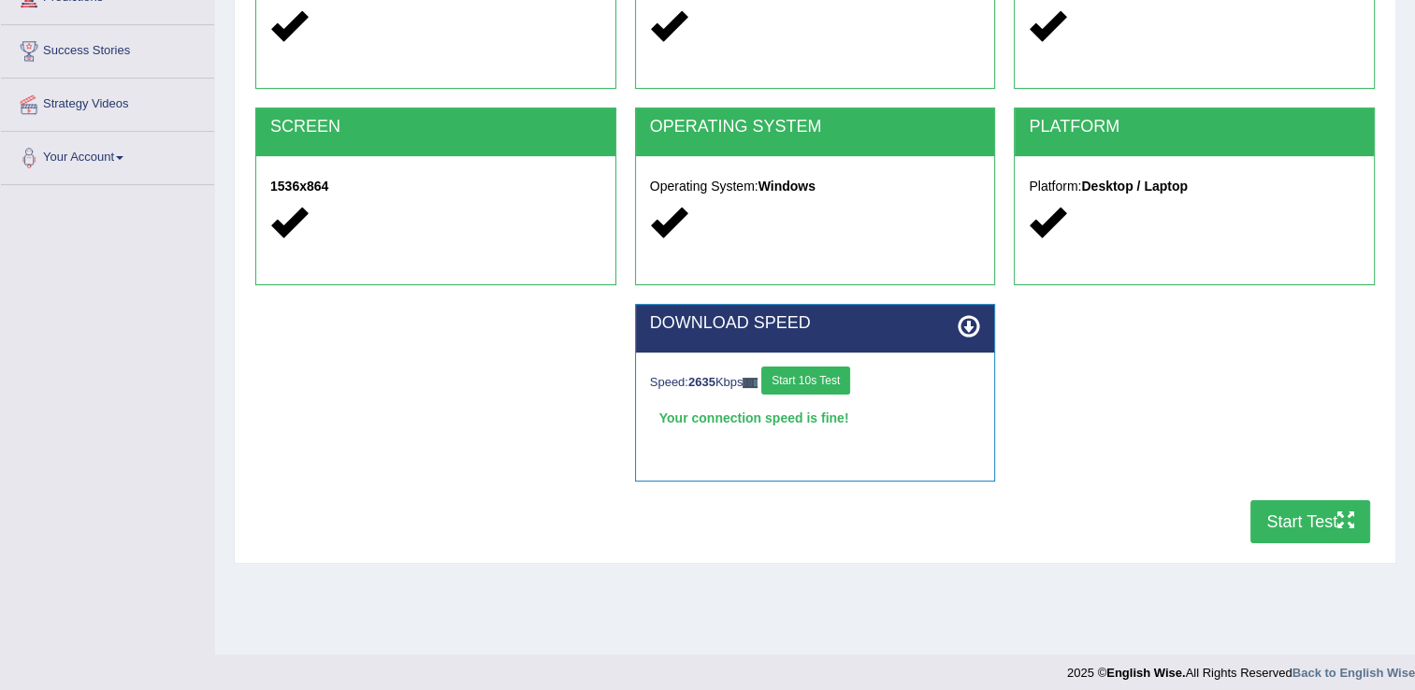
click at [1316, 525] on button "Start Test" at bounding box center [1310, 521] width 120 height 43
